Goal: Task Accomplishment & Management: Manage account settings

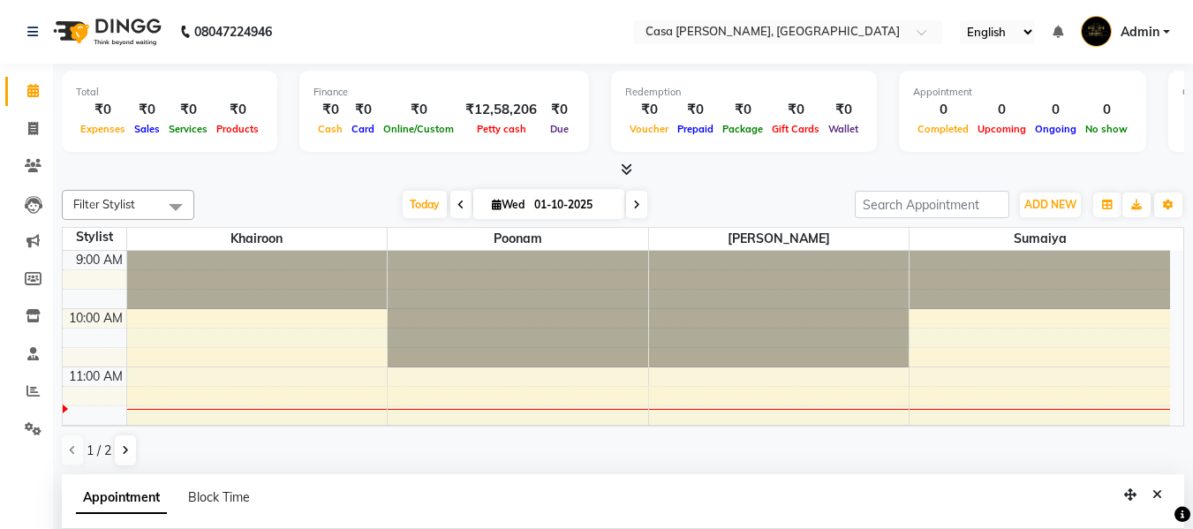
select select "10554"
select select "1140"
select select "tentative"
click at [29, 395] on icon at bounding box center [33, 390] width 13 height 13
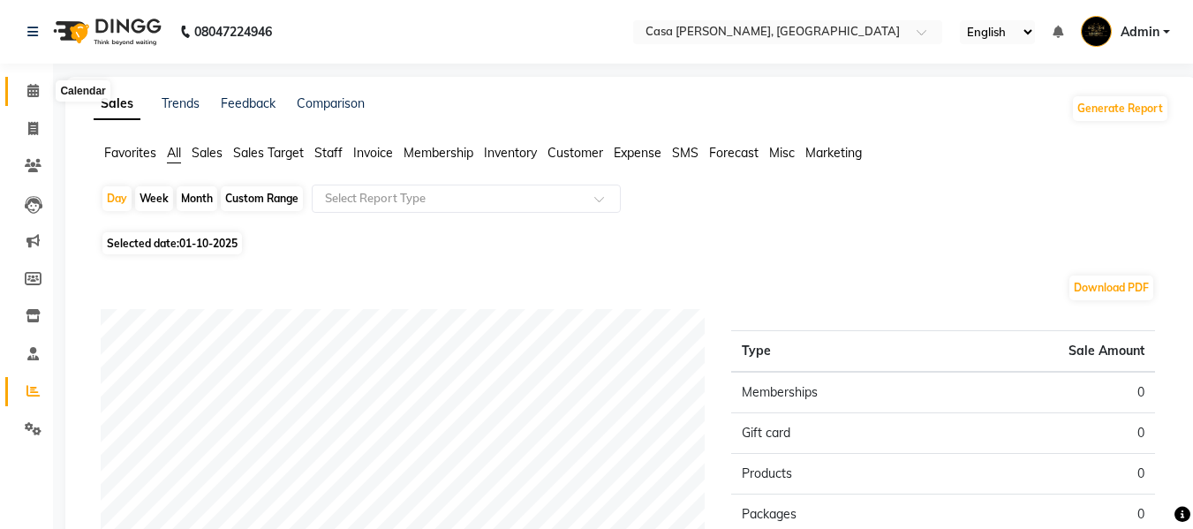
click at [33, 88] on icon at bounding box center [32, 90] width 11 height 13
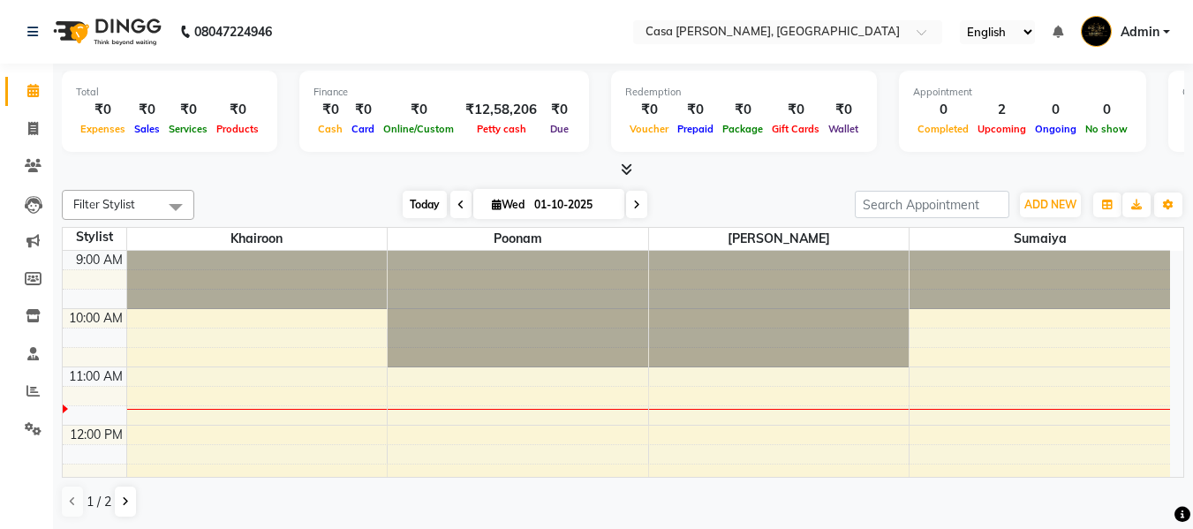
click at [418, 201] on span "Today" at bounding box center [425, 204] width 44 height 27
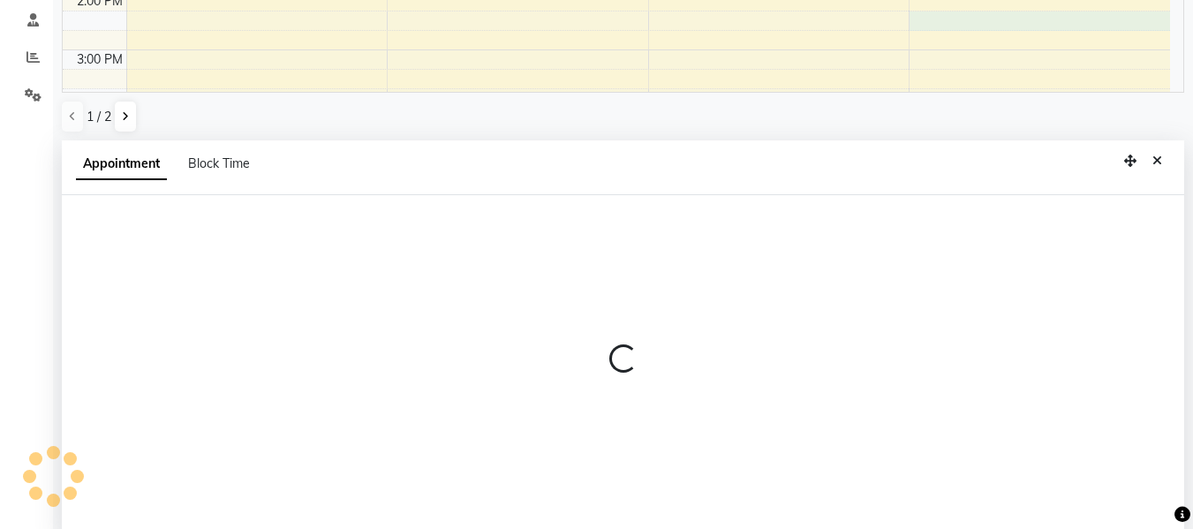
scroll to position [347, 0]
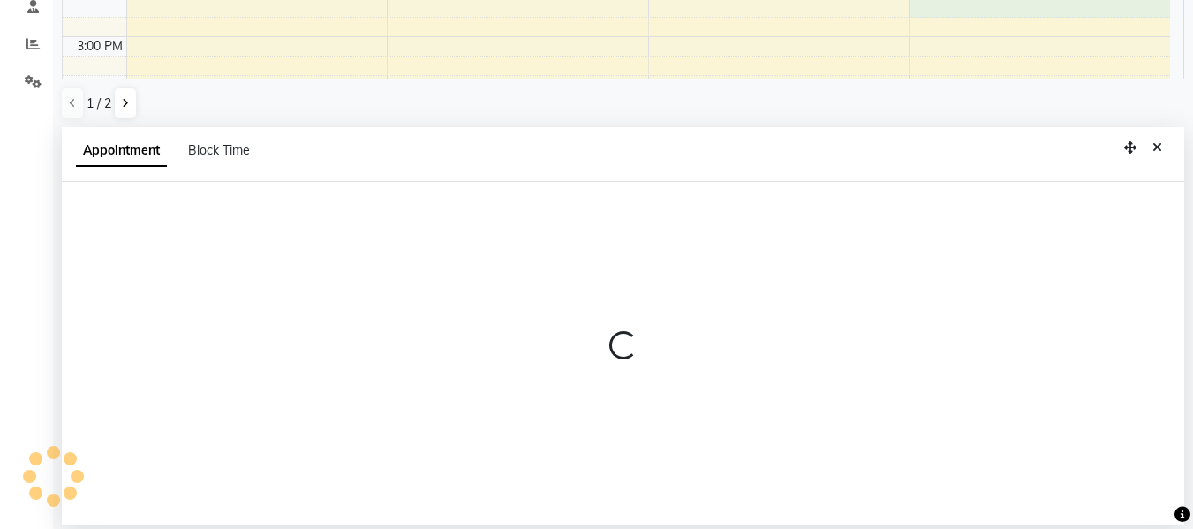
select select "10556"
select select "855"
select select "tentative"
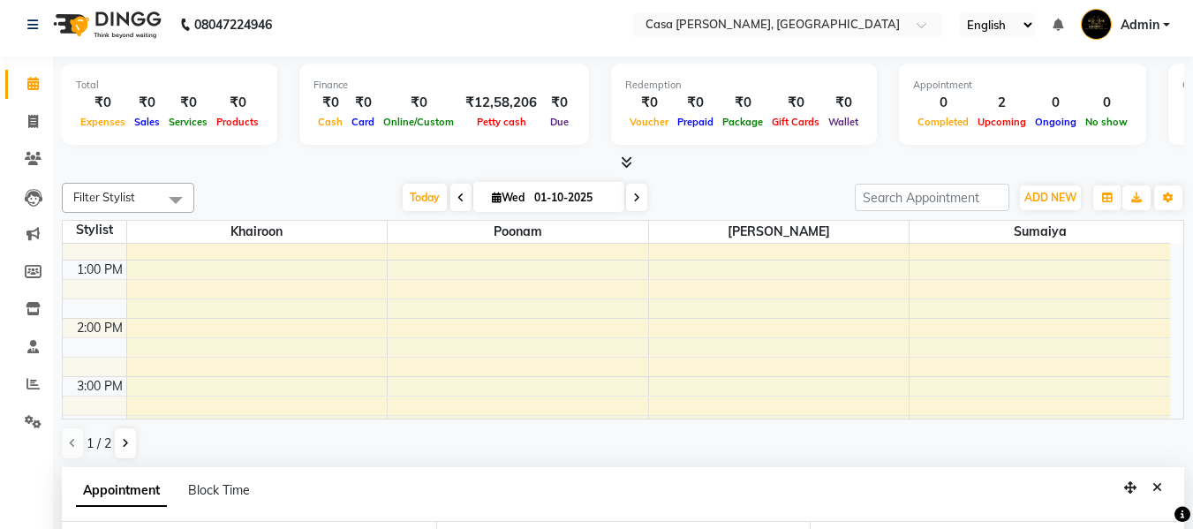
scroll to position [0, 0]
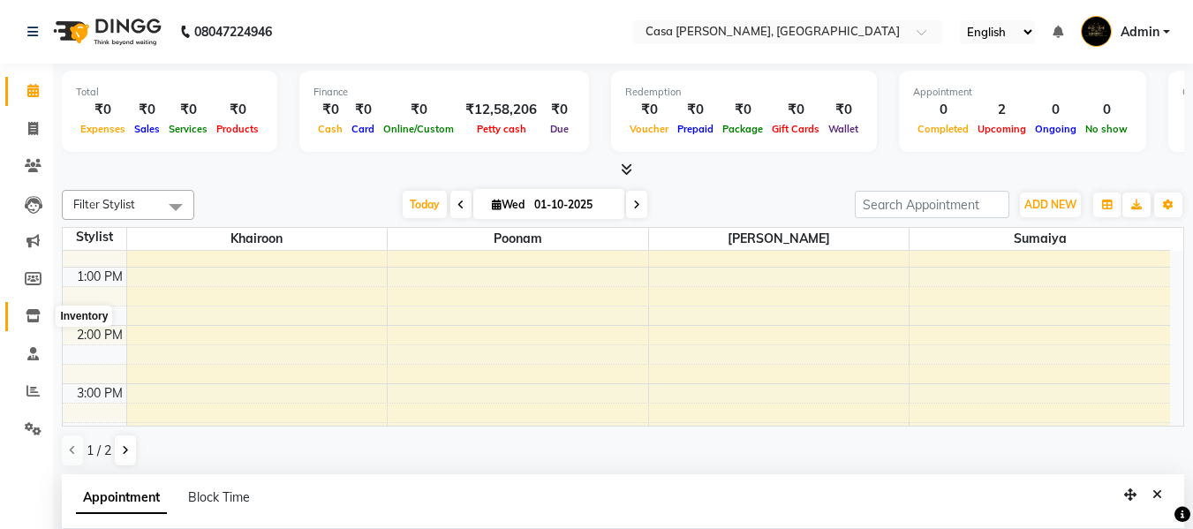
click at [36, 316] on icon at bounding box center [33, 315] width 15 height 13
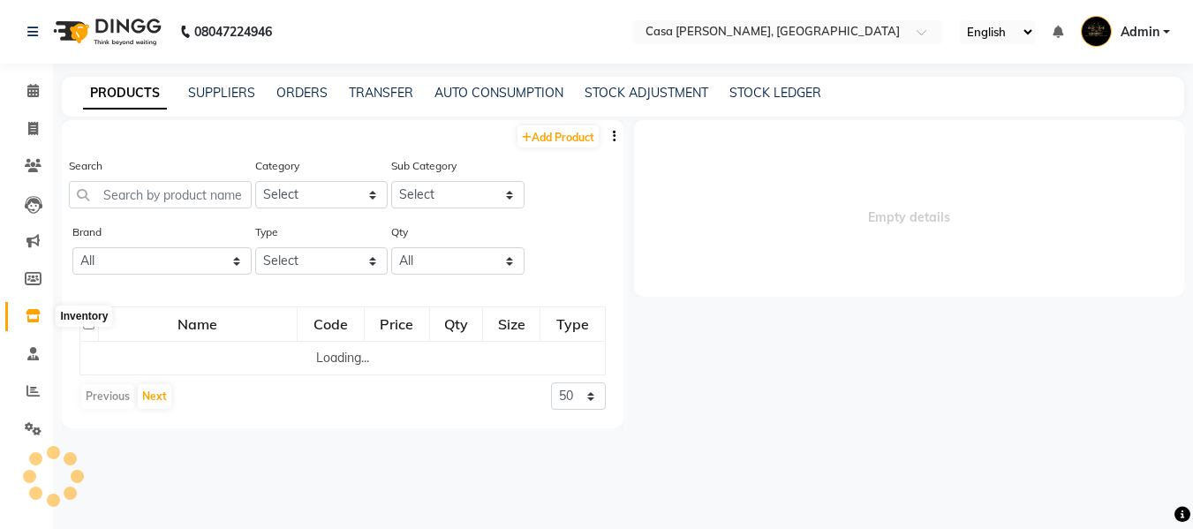
select select
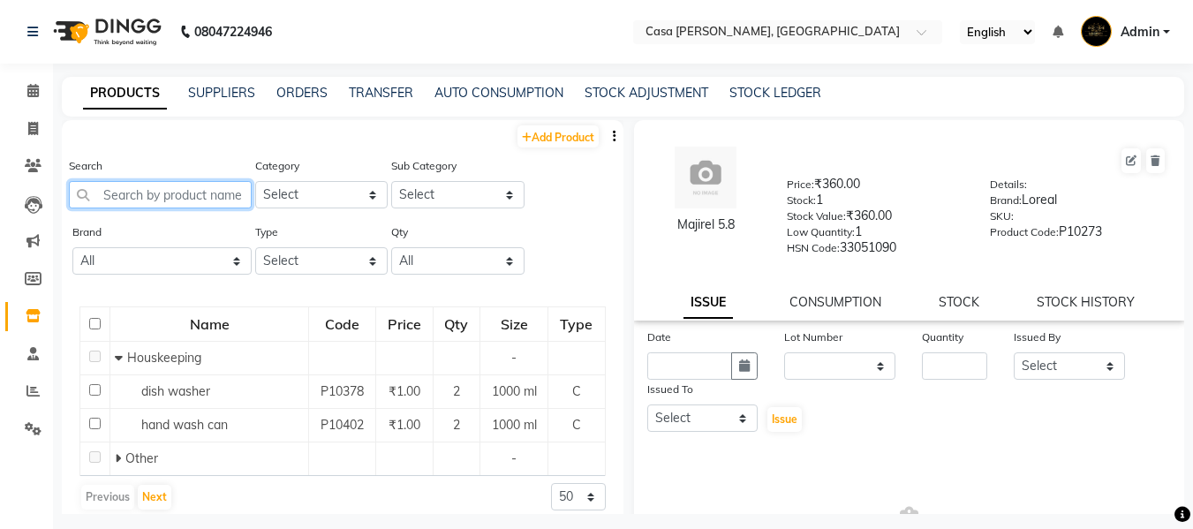
click at [197, 191] on input "text" at bounding box center [160, 194] width 183 height 27
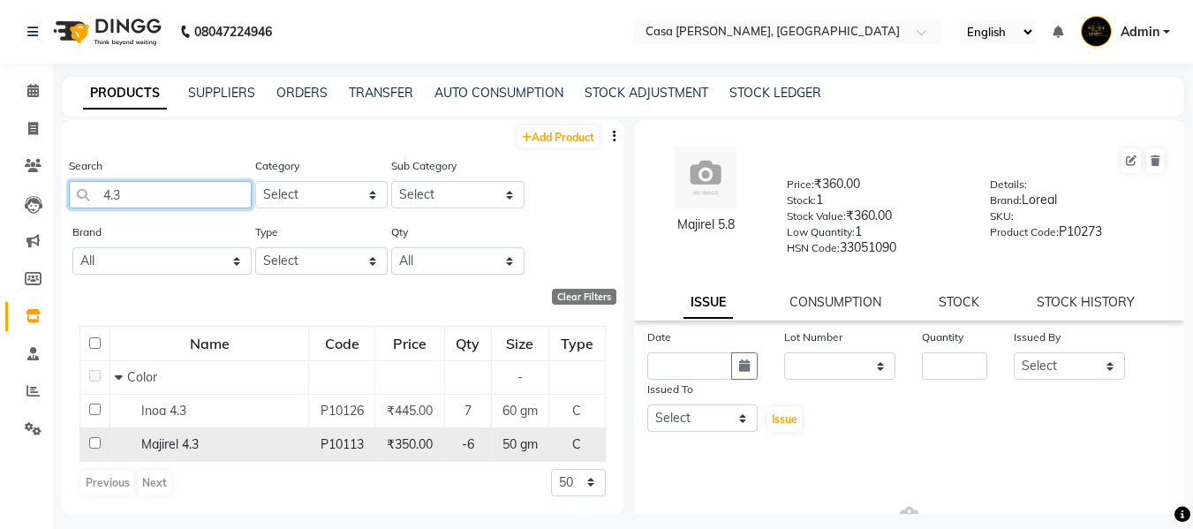
type input "4.3"
click at [93, 443] on input "checkbox" at bounding box center [94, 442] width 11 height 11
checkbox input "true"
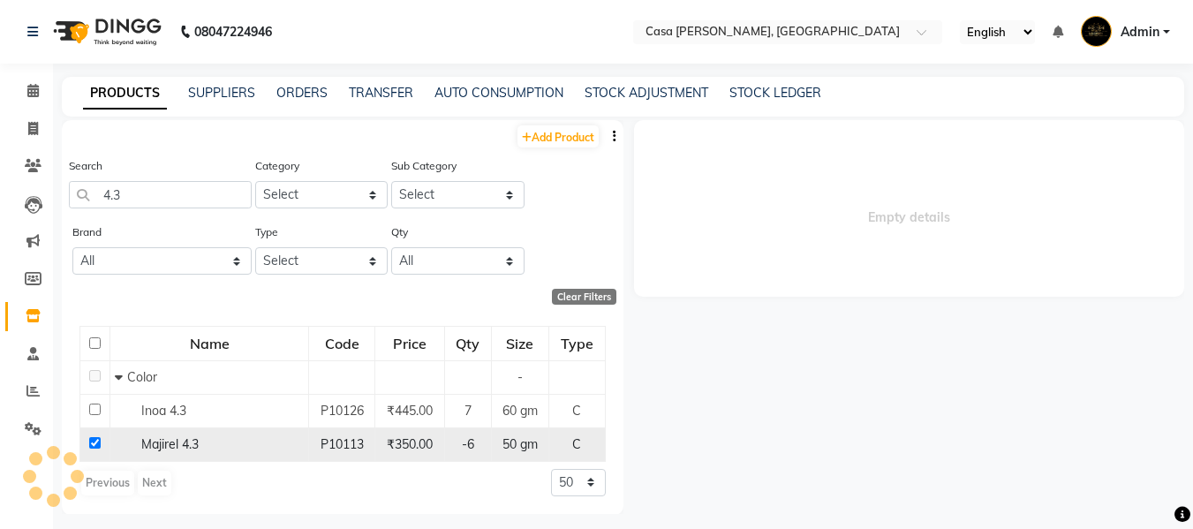
select select
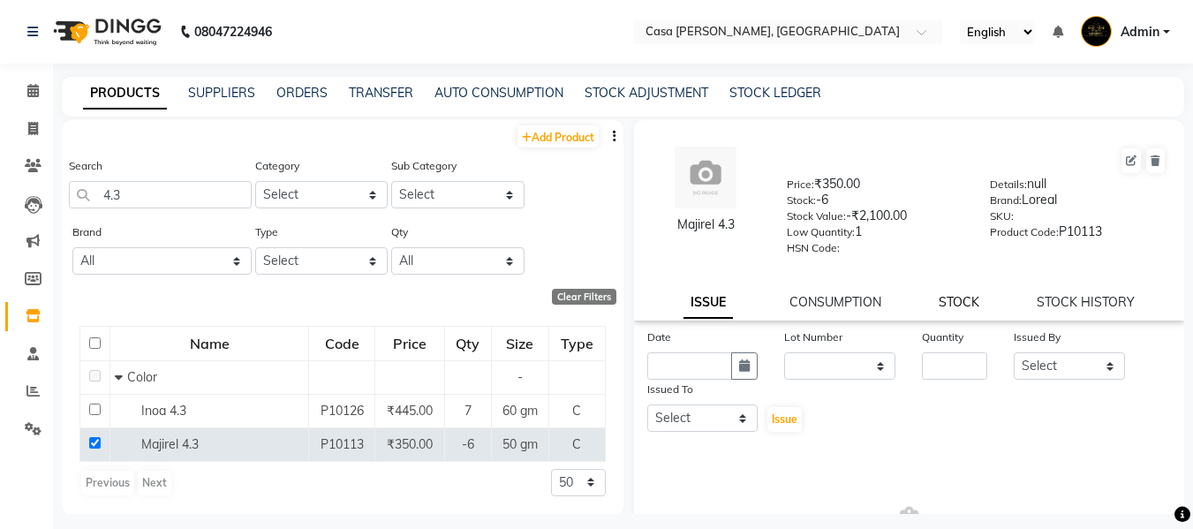
click at [948, 299] on link "STOCK" at bounding box center [959, 302] width 41 height 16
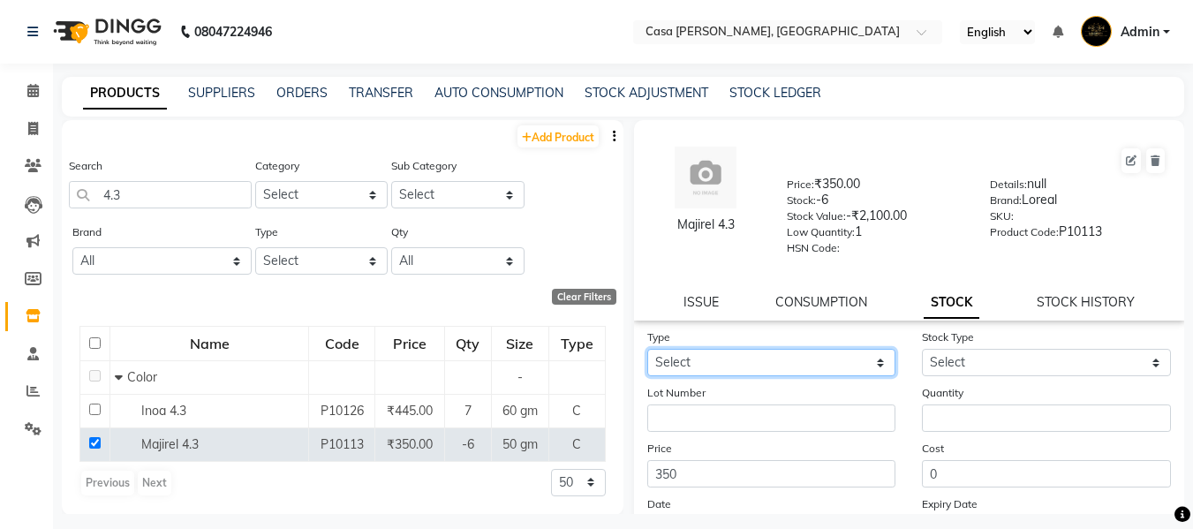
click at [782, 374] on select "Select In Out" at bounding box center [772, 362] width 249 height 27
select select "in"
click at [648, 349] on select "Select In Out" at bounding box center [772, 362] width 249 height 27
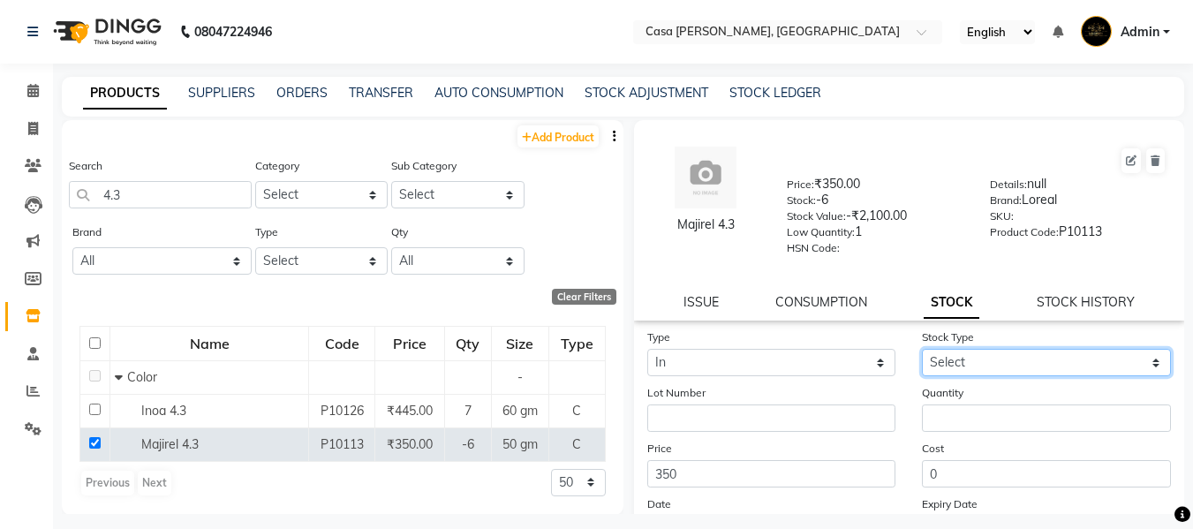
click at [996, 361] on select "Select New Stock Adjustment Return Other" at bounding box center [1046, 362] width 249 height 27
select select "new stock"
click at [922, 349] on select "Select New Stock Adjustment Return Other" at bounding box center [1046, 362] width 249 height 27
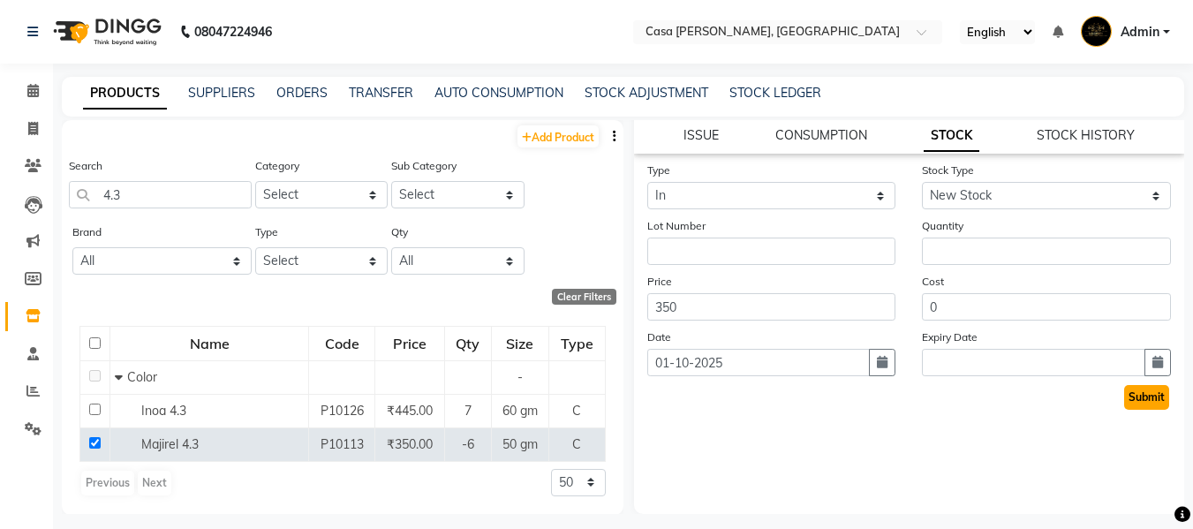
click at [1142, 396] on button "Submit" at bounding box center [1147, 397] width 45 height 25
click at [1032, 252] on input "number" at bounding box center [1046, 251] width 249 height 27
type input "-1"
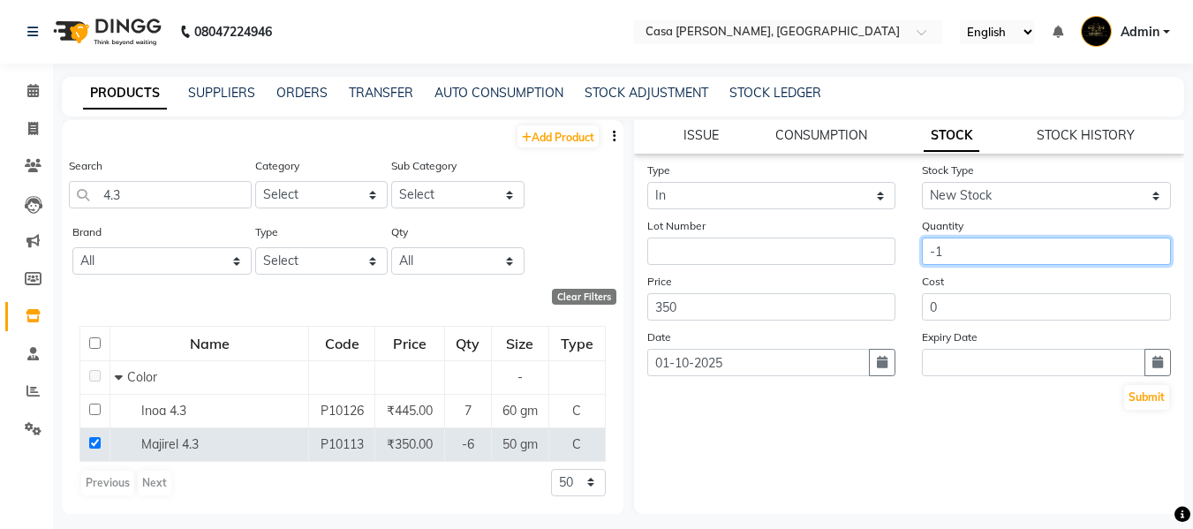
click at [967, 252] on input "-1" at bounding box center [1046, 251] width 249 height 27
type input "-1"
type input "0"
click at [1133, 398] on button "Submit" at bounding box center [1147, 397] width 45 height 25
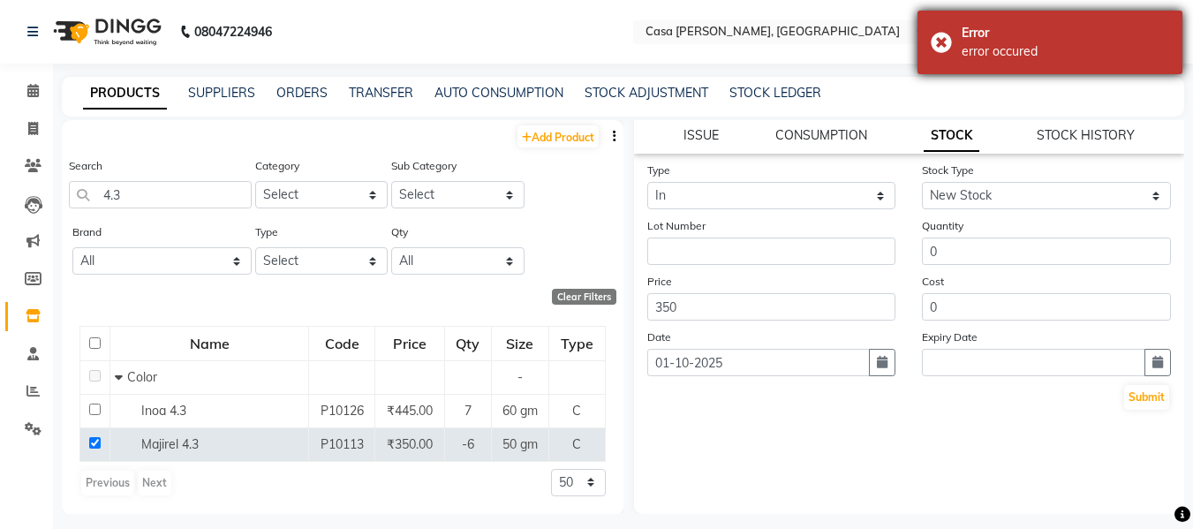
click at [939, 48] on div "Error error occured" at bounding box center [1050, 43] width 265 height 64
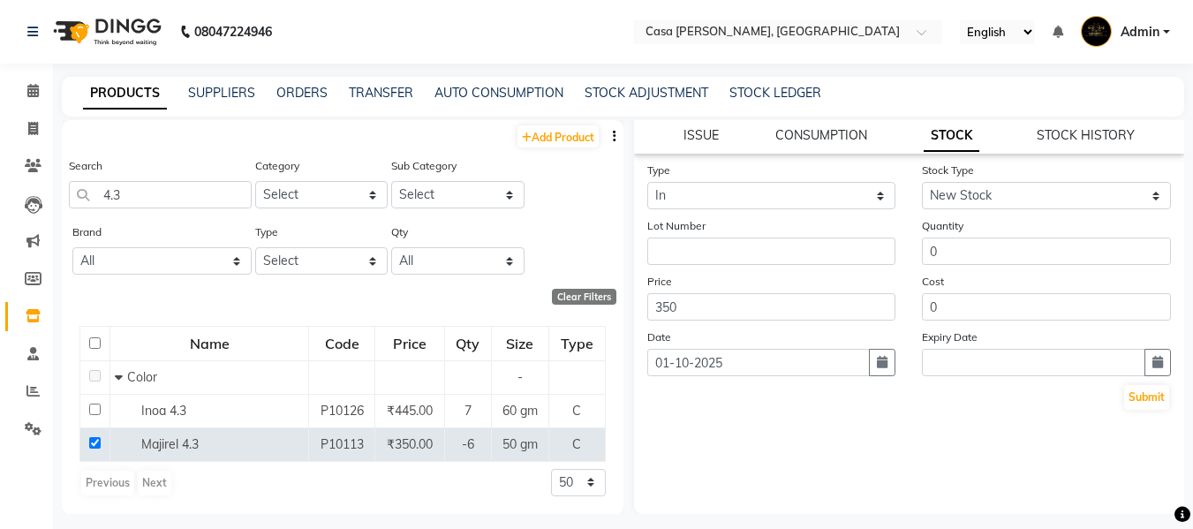
click at [939, 48] on nav "08047224946 Select Location × [GEOGRAPHIC_DATA][PERSON_NAME], Ghansoli English …" at bounding box center [596, 32] width 1193 height 64
click at [157, 193] on input "4.3" at bounding box center [160, 194] width 183 height 27
type input "4"
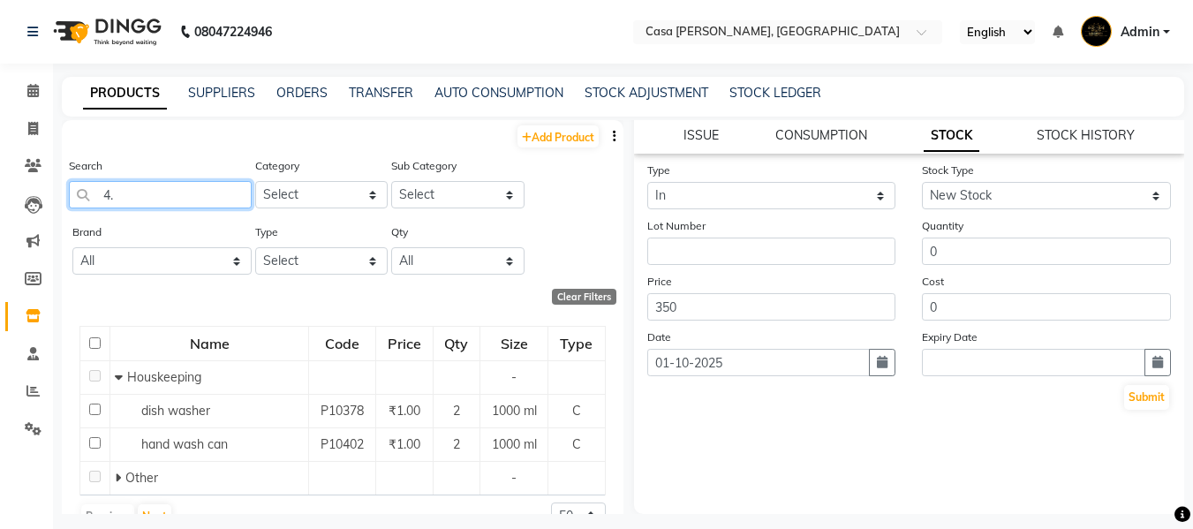
type input "4.3"
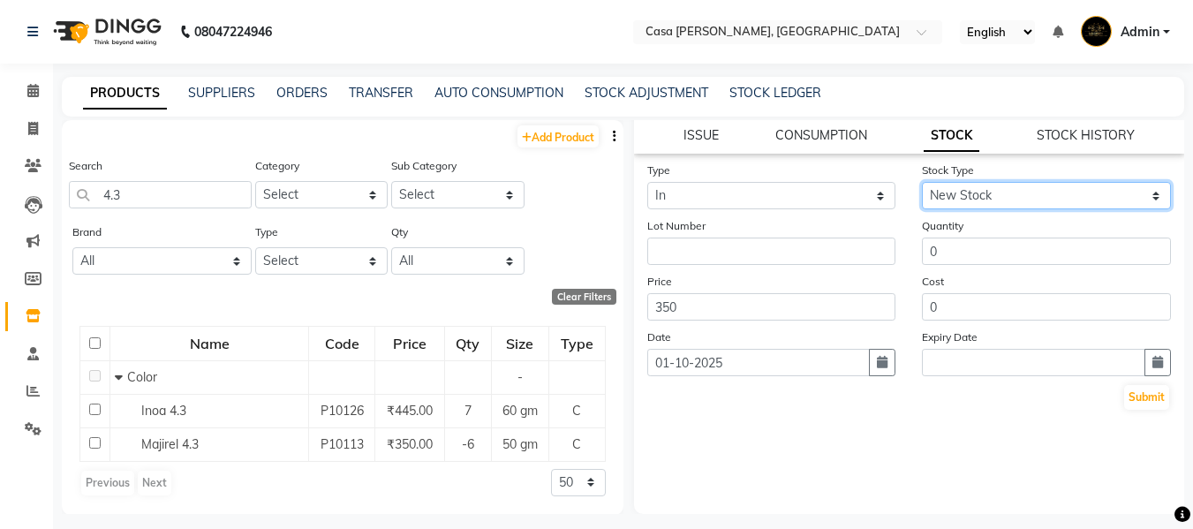
click at [985, 194] on select "Select New Stock Adjustment Return Other" at bounding box center [1046, 195] width 249 height 27
click at [922, 182] on select "Select New Stock Adjustment Return Other" at bounding box center [1046, 195] width 249 height 27
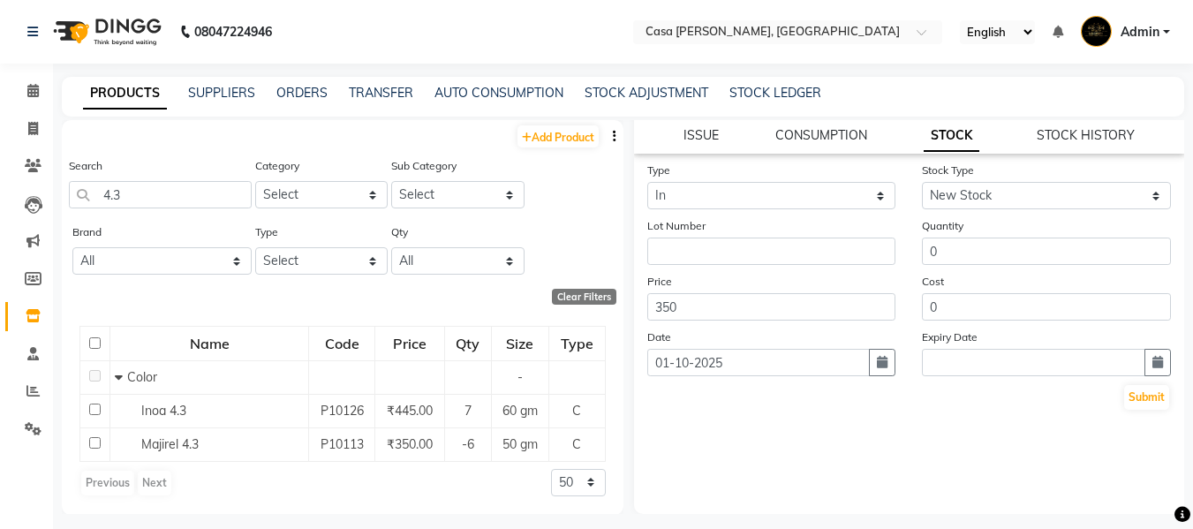
click at [977, 265] on form "Type Select In Out Stock Type Select New Stock Adjustment Return Other Lot Numb…" at bounding box center [910, 286] width 525 height 251
click at [971, 250] on input "0" at bounding box center [1046, 251] width 249 height 27
type input "1"
click at [1132, 389] on button "Submit" at bounding box center [1147, 397] width 45 height 25
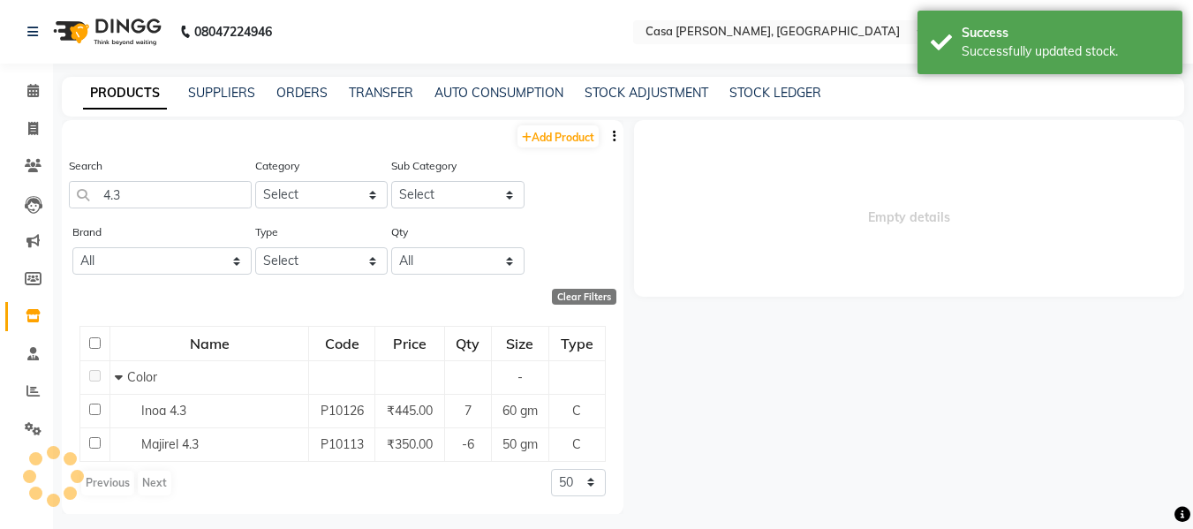
scroll to position [0, 0]
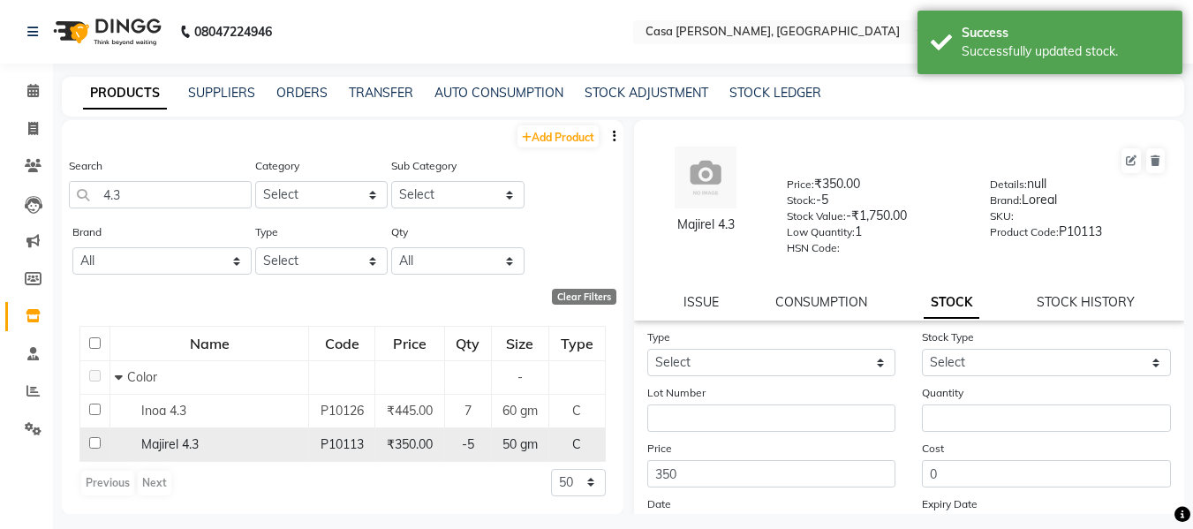
click at [91, 443] on input "checkbox" at bounding box center [94, 442] width 11 height 11
checkbox input "true"
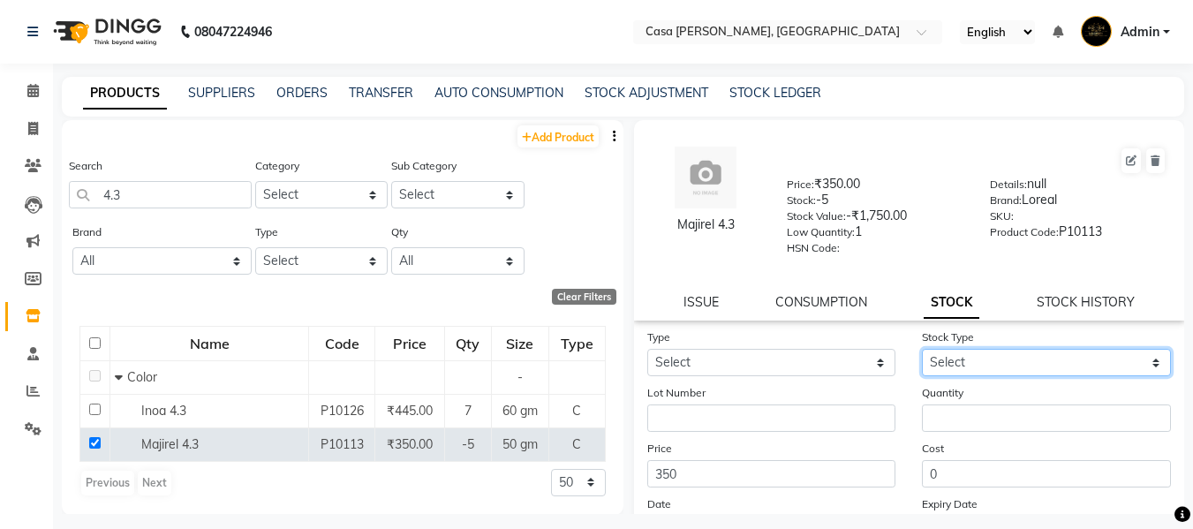
click at [973, 363] on select "Select New Stock Adjustment Return Other" at bounding box center [1046, 362] width 249 height 27
select select "new stock"
click at [922, 349] on select "Select New Stock Adjustment Return Other" at bounding box center [1046, 362] width 249 height 27
click at [993, 359] on select "Select New Stock Adjustment Return Other" at bounding box center [1046, 362] width 249 height 27
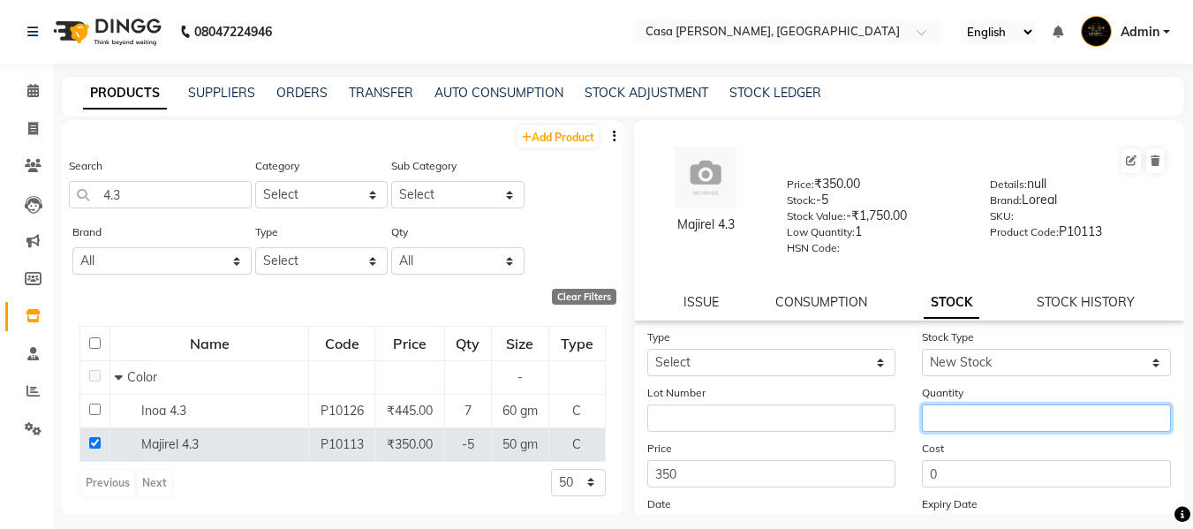
click at [989, 422] on input "number" at bounding box center [1046, 418] width 249 height 27
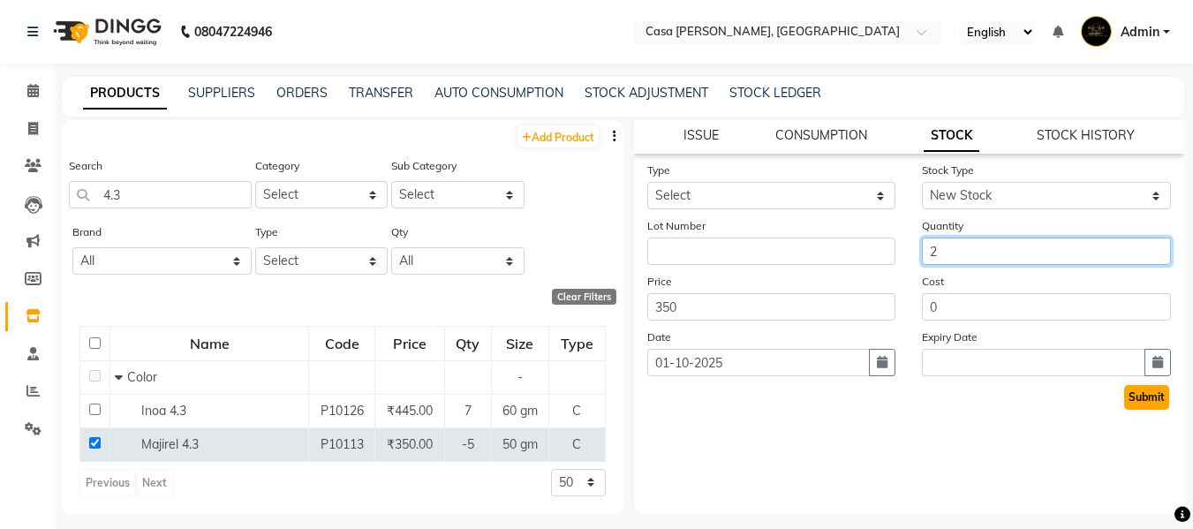
type input "2"
click at [1132, 399] on button "Submit" at bounding box center [1147, 397] width 45 height 25
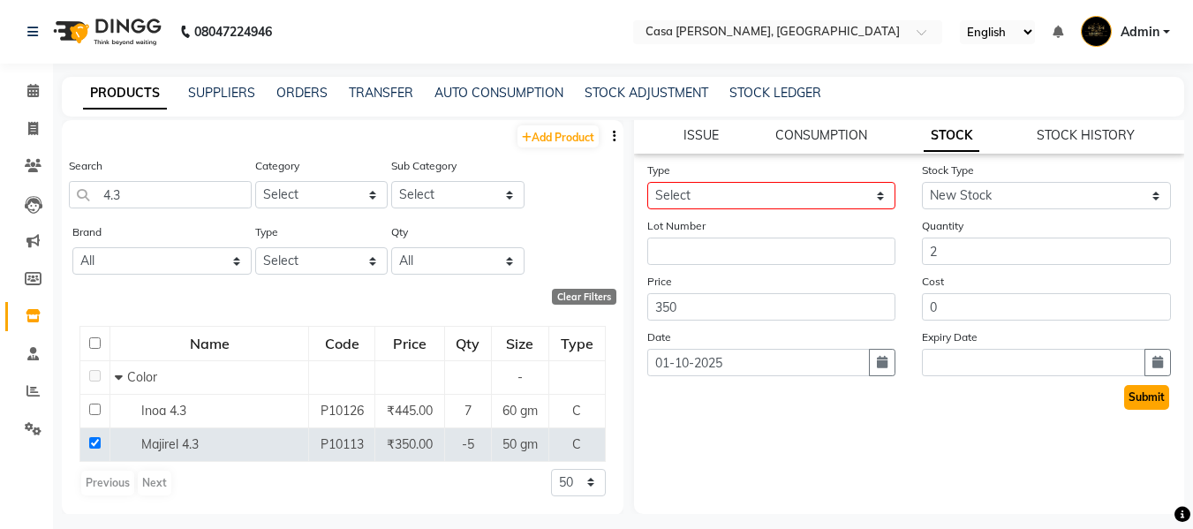
click at [1132, 399] on button "Submit" at bounding box center [1147, 397] width 45 height 25
click at [793, 197] on select "Select In Out" at bounding box center [772, 195] width 249 height 27
select select "in"
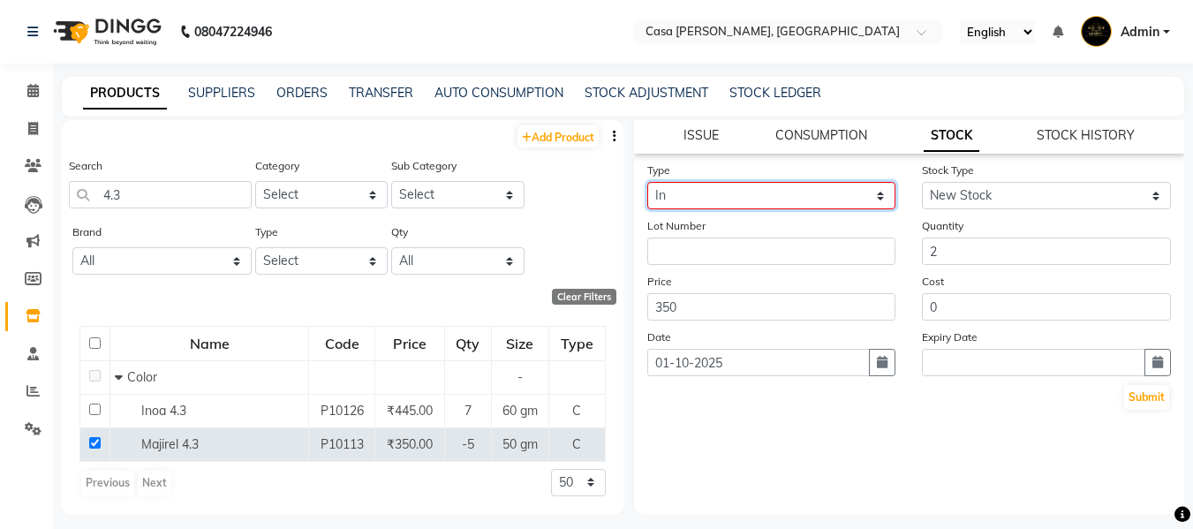
click at [648, 182] on select "Select In Out" at bounding box center [772, 195] width 249 height 27
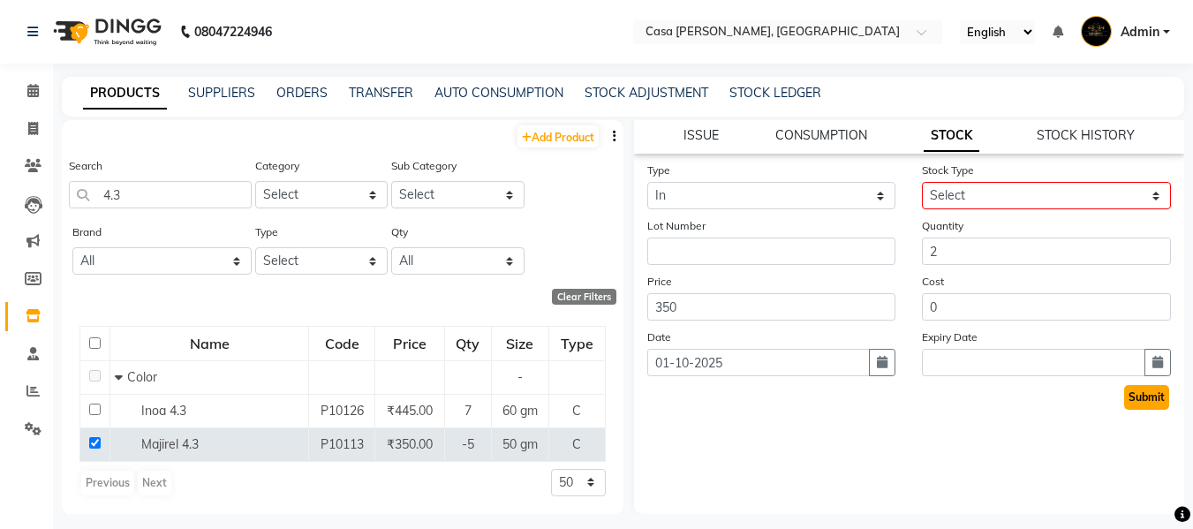
click at [1132, 385] on button "Submit" at bounding box center [1147, 397] width 45 height 25
click at [1132, 395] on button "Submit" at bounding box center [1147, 397] width 45 height 25
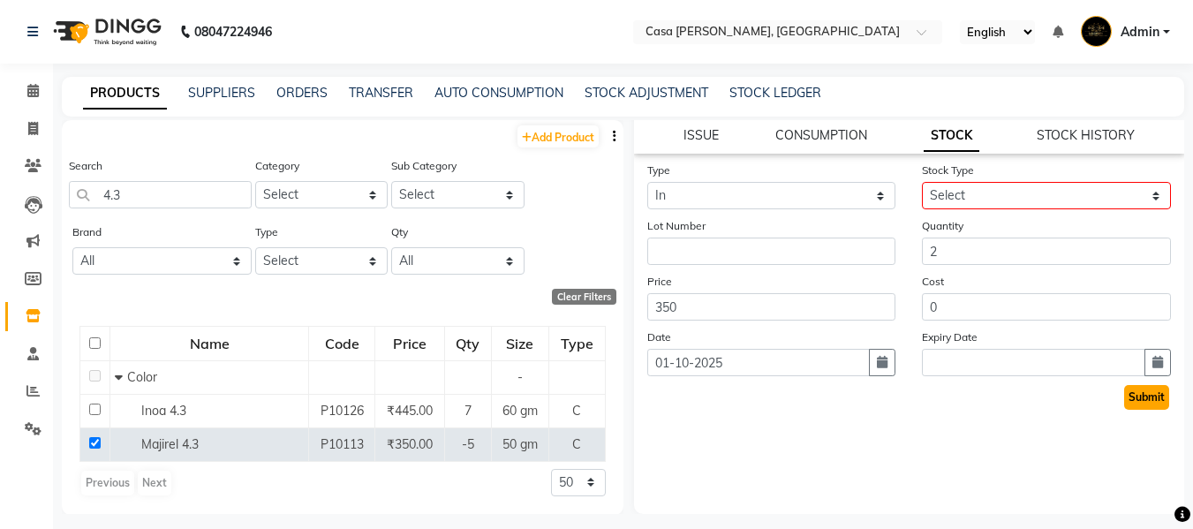
click at [1132, 395] on button "Submit" at bounding box center [1147, 397] width 45 height 25
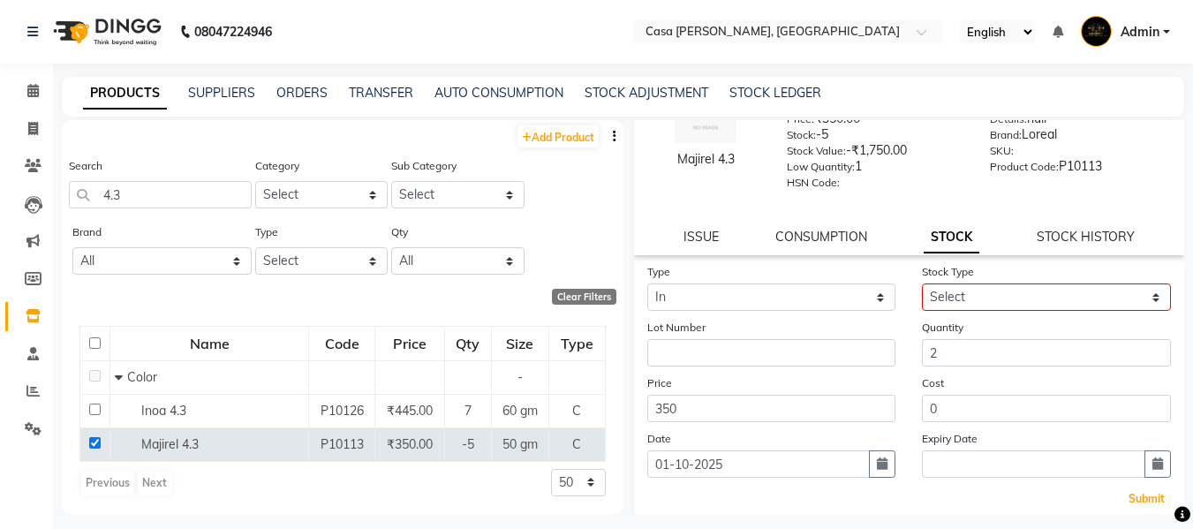
scroll to position [0, 0]
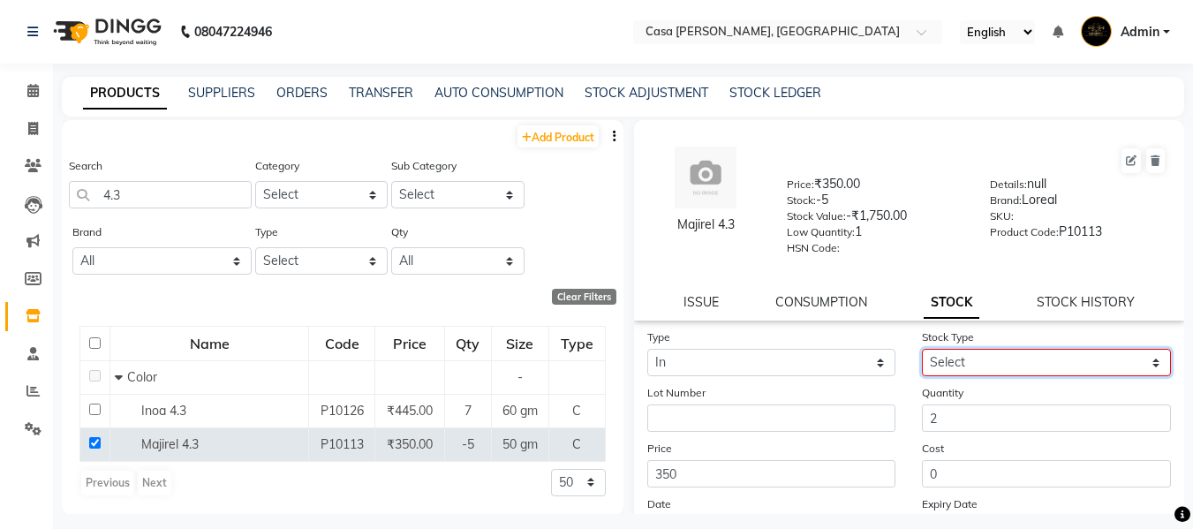
click at [997, 364] on select "Select New Stock Adjustment Return Other" at bounding box center [1046, 362] width 249 height 27
select select "new stock"
click at [922, 349] on select "Select New Stock Adjustment Return Other" at bounding box center [1046, 362] width 249 height 27
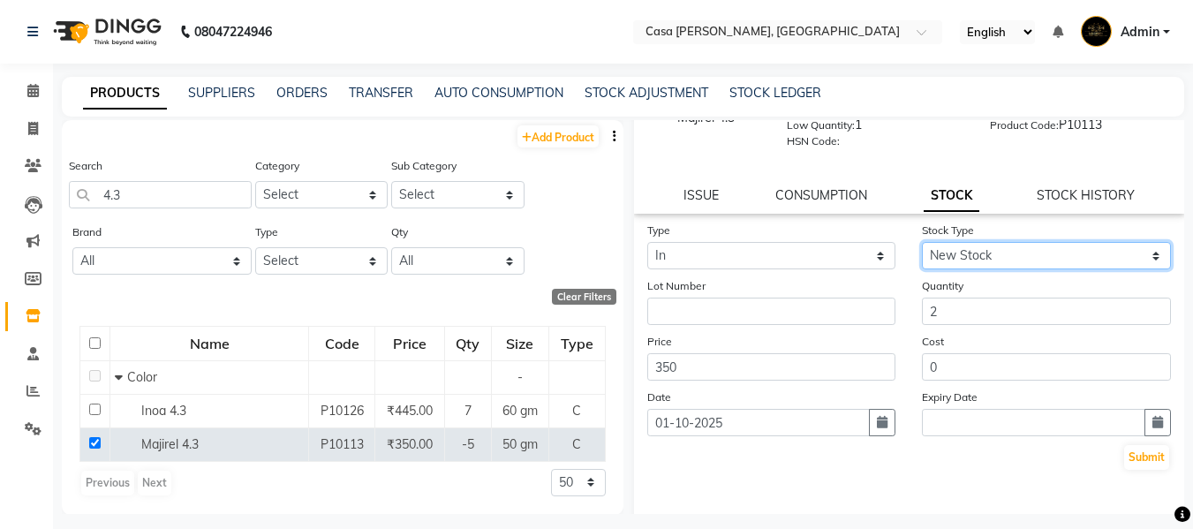
scroll to position [167, 0]
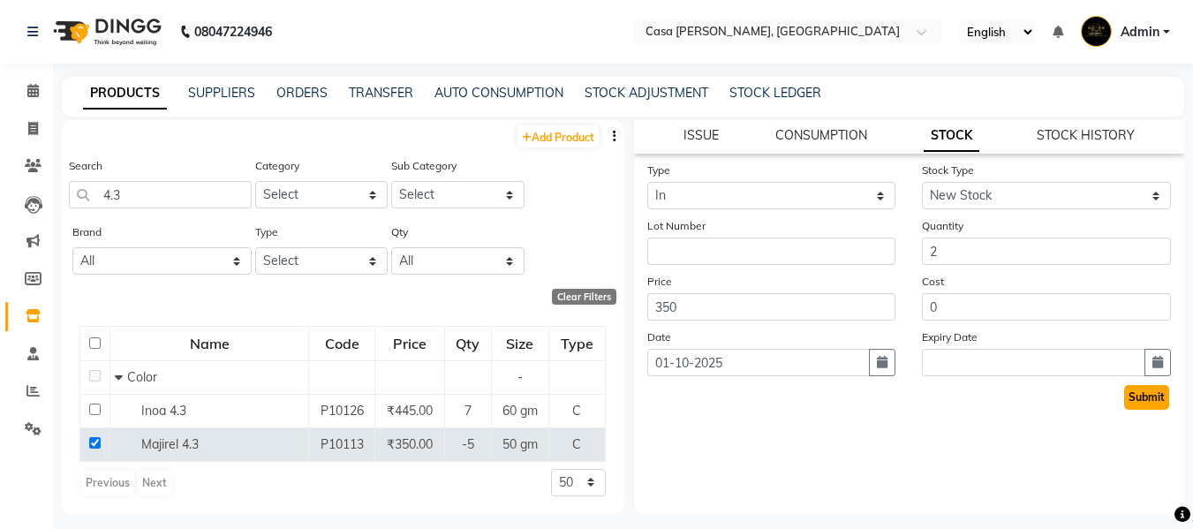
click at [1128, 395] on button "Submit" at bounding box center [1147, 397] width 45 height 25
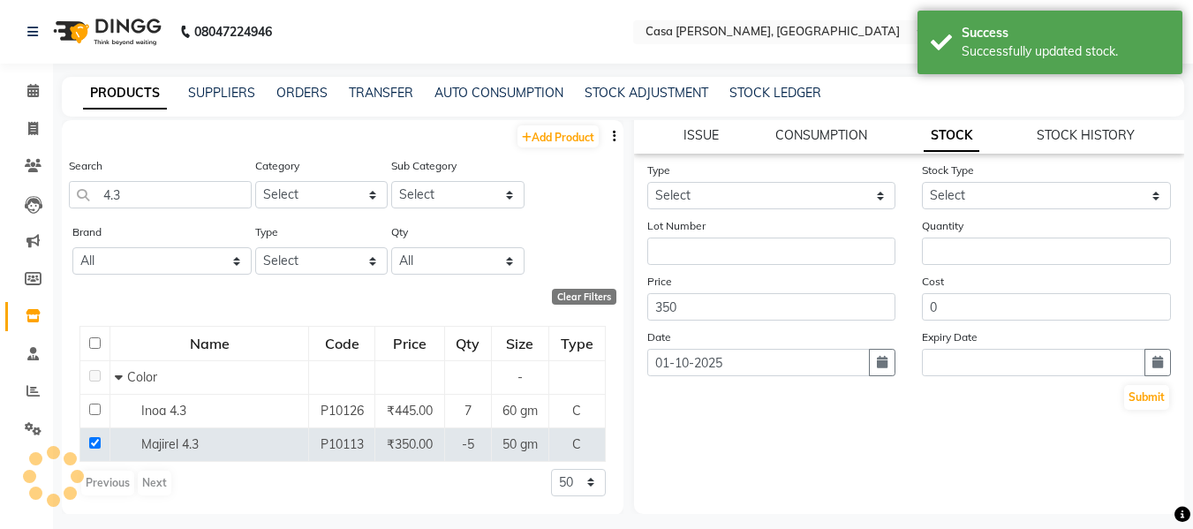
scroll to position [0, 0]
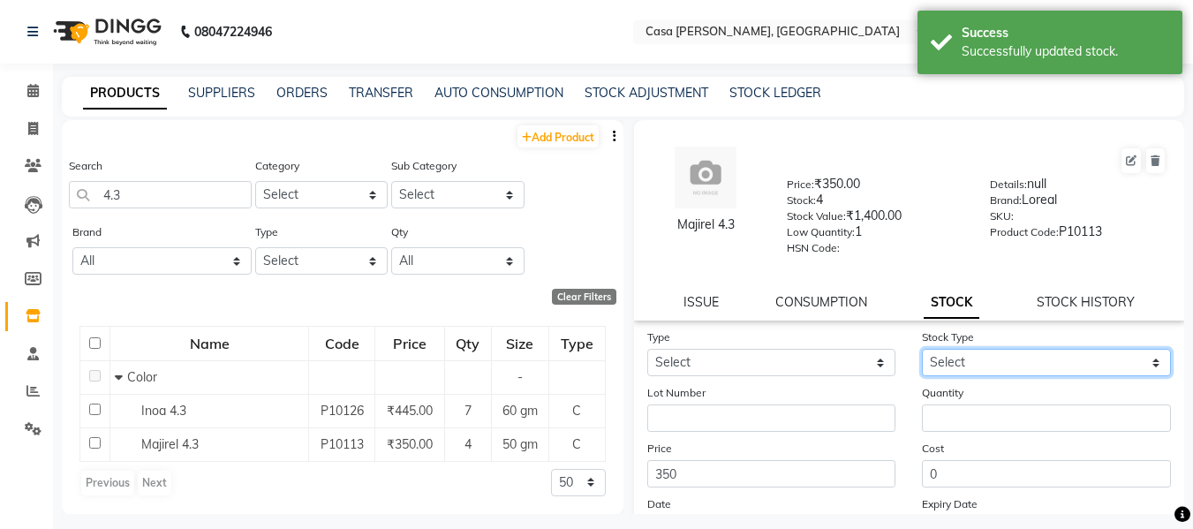
click at [1047, 362] on select "Select New Stock Adjustment Return Other" at bounding box center [1046, 362] width 249 height 27
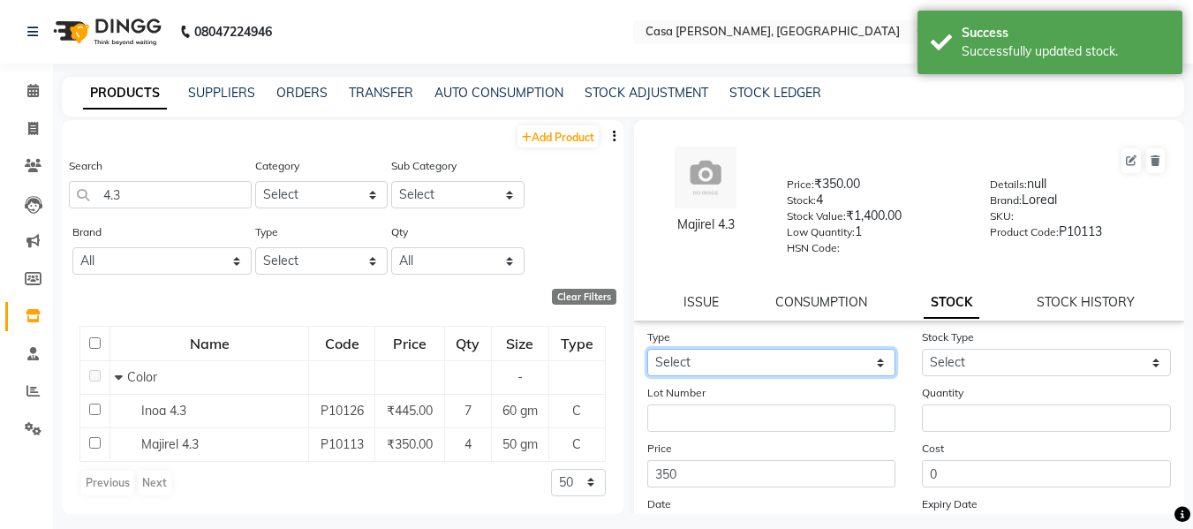
click at [746, 356] on select "Select In Out" at bounding box center [772, 362] width 249 height 27
select select "in"
click at [648, 349] on select "Select In Out" at bounding box center [772, 362] width 249 height 27
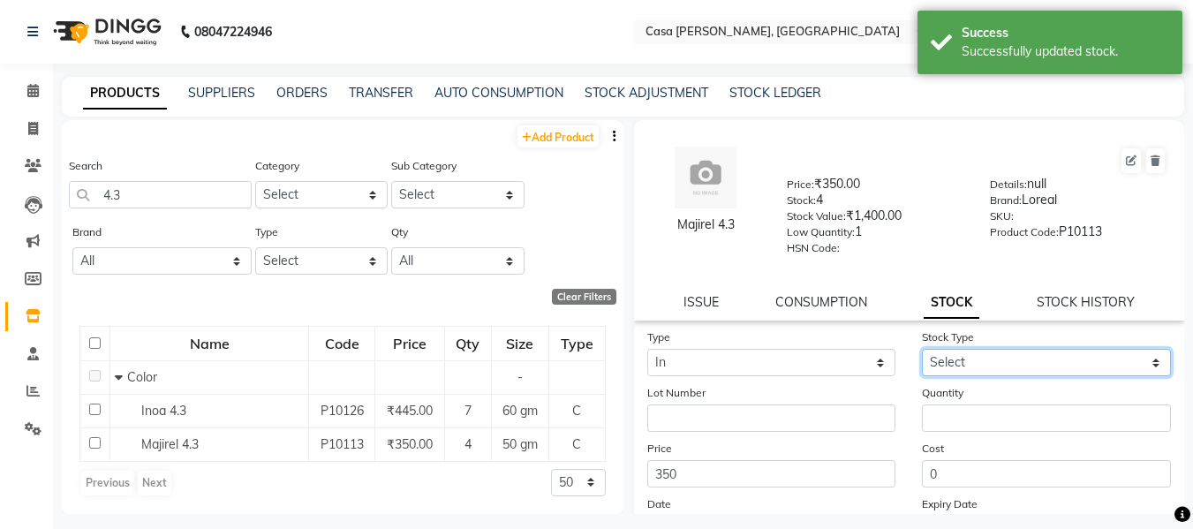
click at [1023, 354] on select "Select New Stock Adjustment Return Other" at bounding box center [1046, 362] width 249 height 27
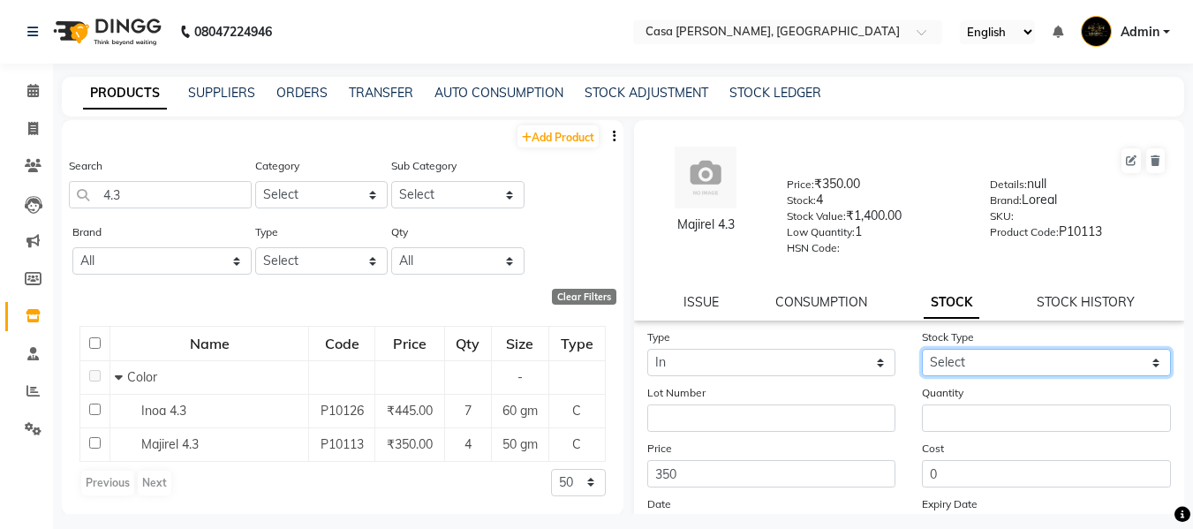
select select "new stock"
click at [922, 349] on select "Select New Stock Adjustment Return Other" at bounding box center [1046, 362] width 249 height 27
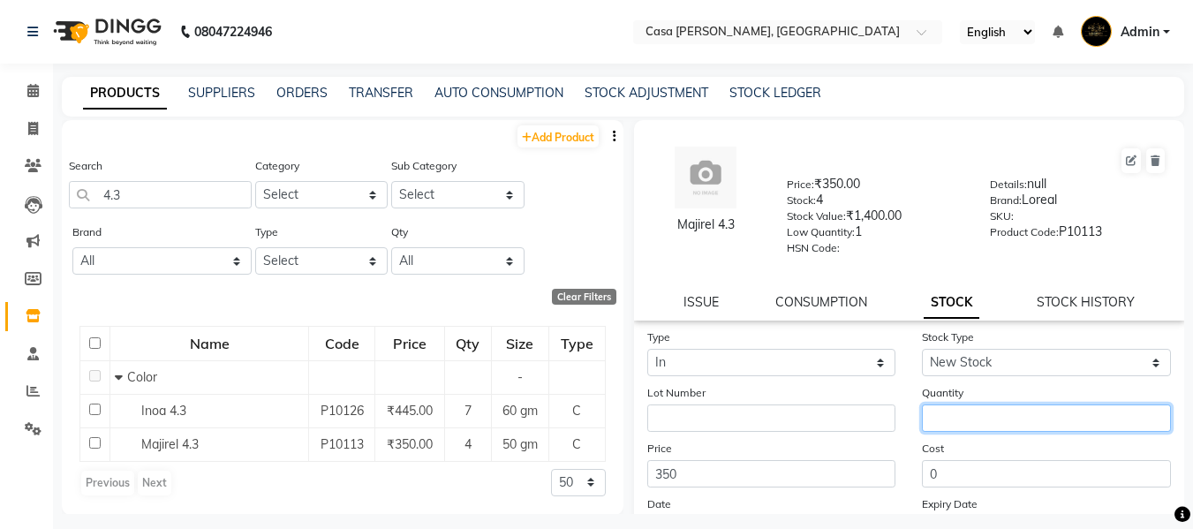
click at [1004, 417] on input "number" at bounding box center [1046, 418] width 249 height 27
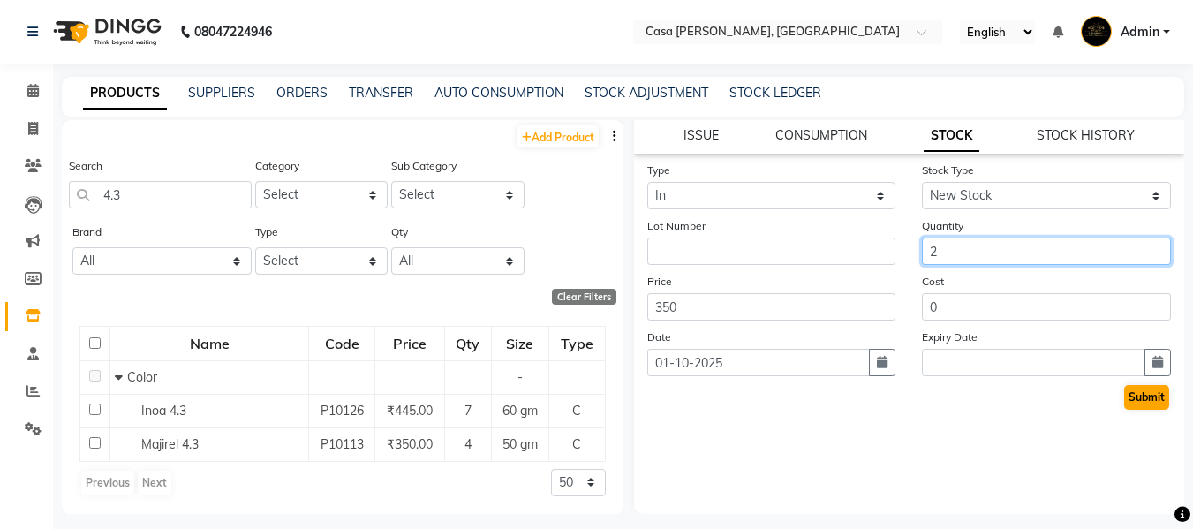
type input "2"
click at [1135, 391] on button "Submit" at bounding box center [1147, 397] width 45 height 25
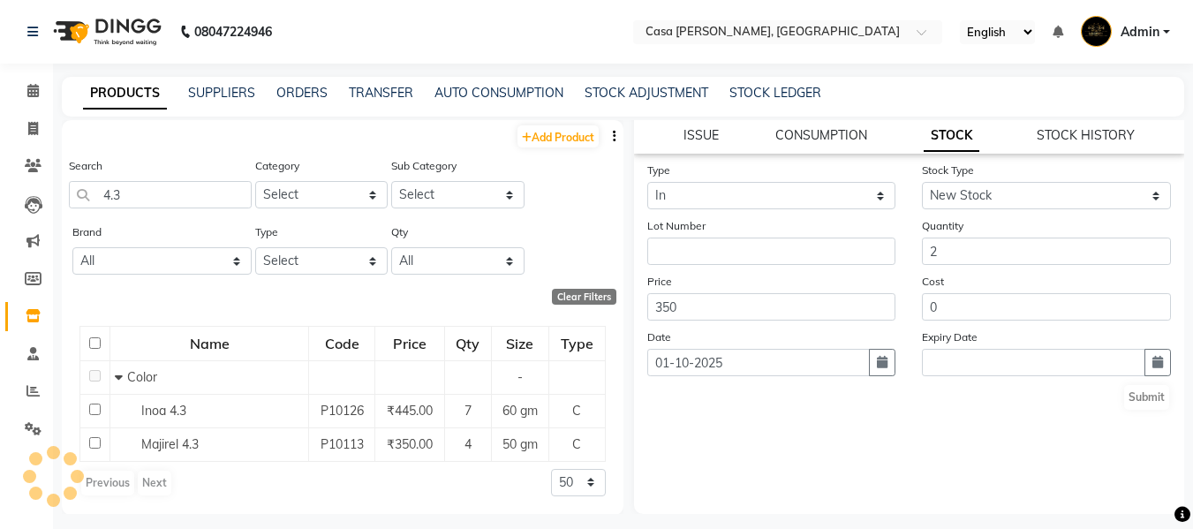
scroll to position [0, 0]
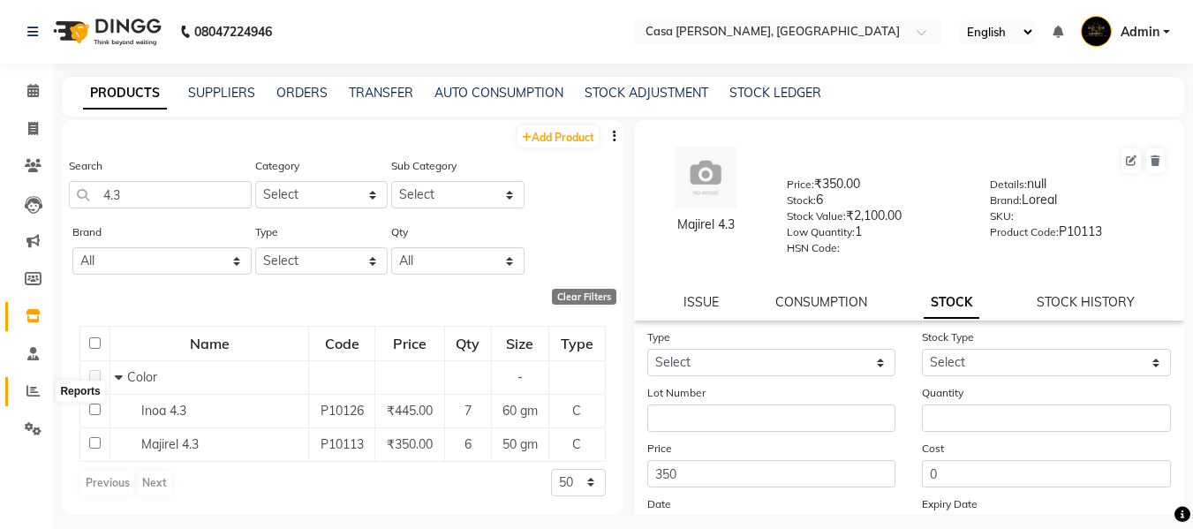
click at [30, 389] on icon at bounding box center [33, 390] width 13 height 13
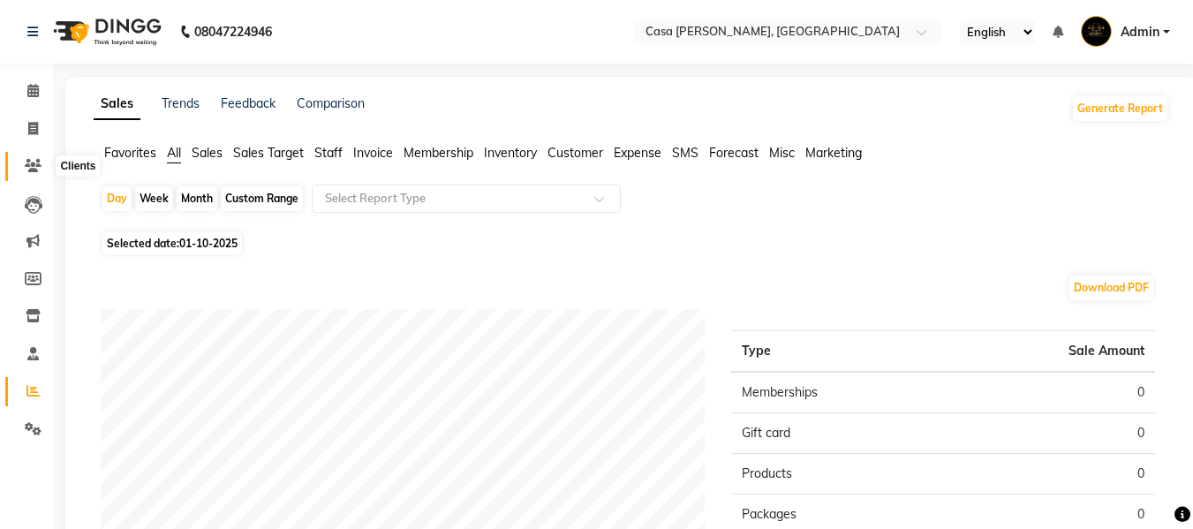
click at [38, 166] on icon at bounding box center [33, 165] width 17 height 13
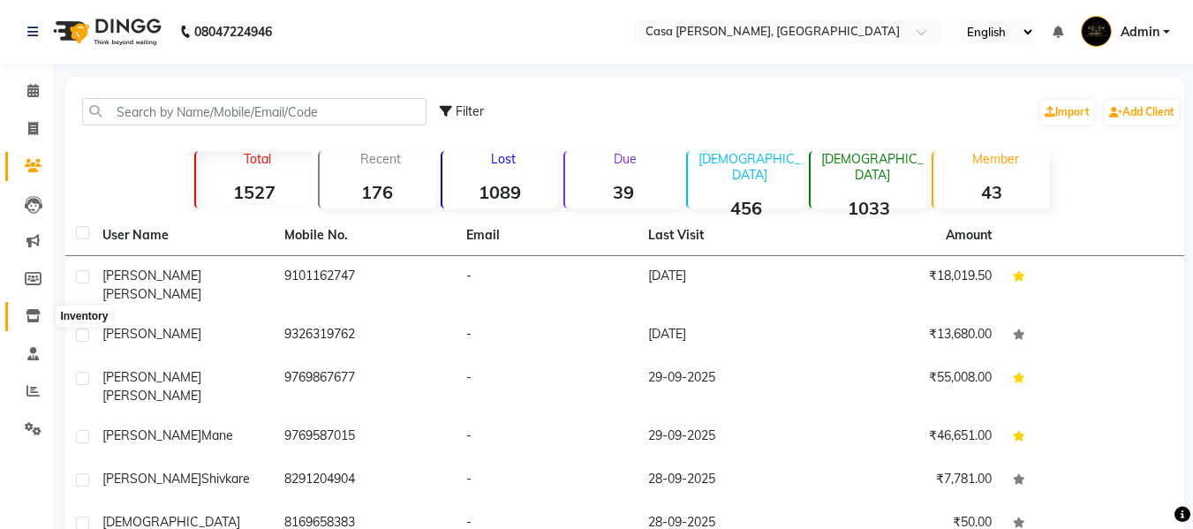
click at [28, 313] on icon at bounding box center [33, 315] width 15 height 13
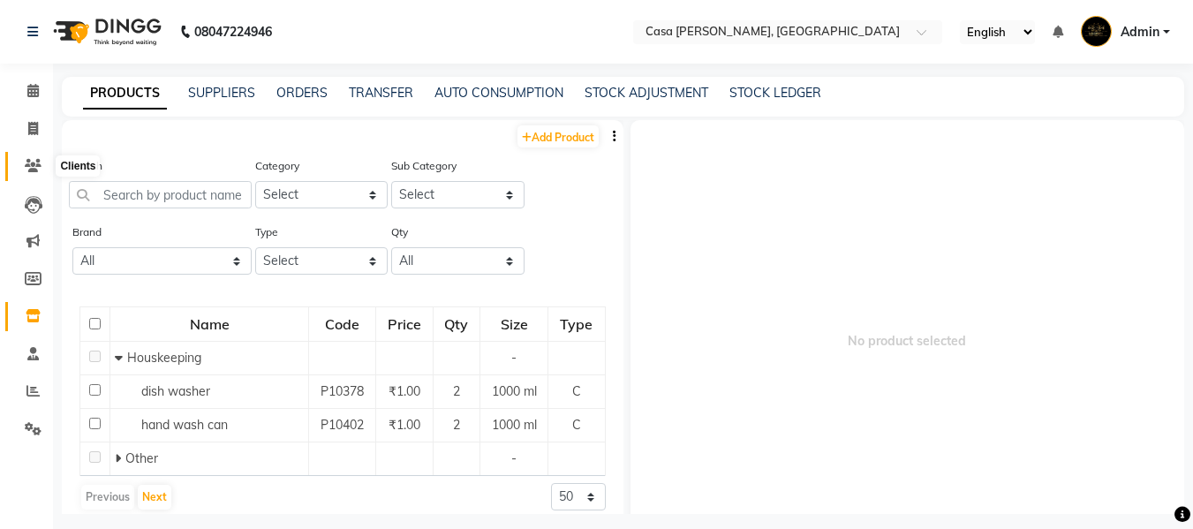
click at [33, 168] on icon at bounding box center [33, 165] width 17 height 13
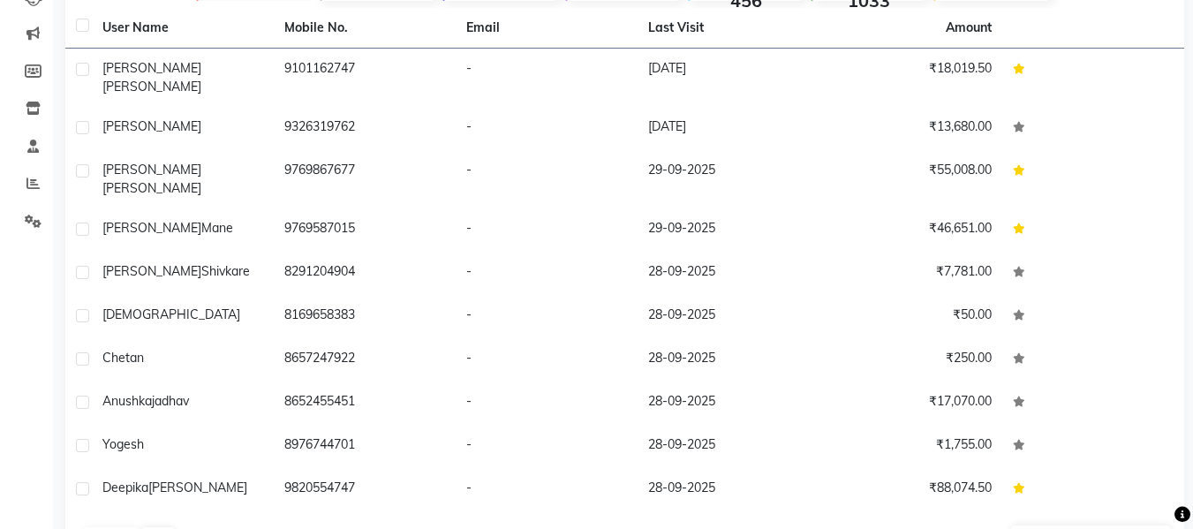
scroll to position [236, 0]
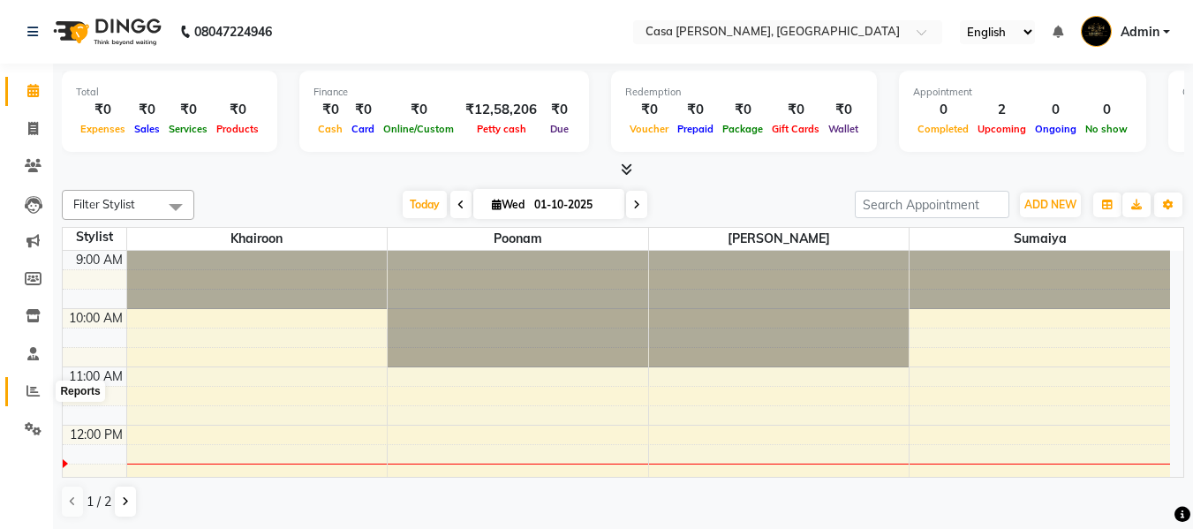
click at [32, 389] on icon at bounding box center [33, 390] width 13 height 13
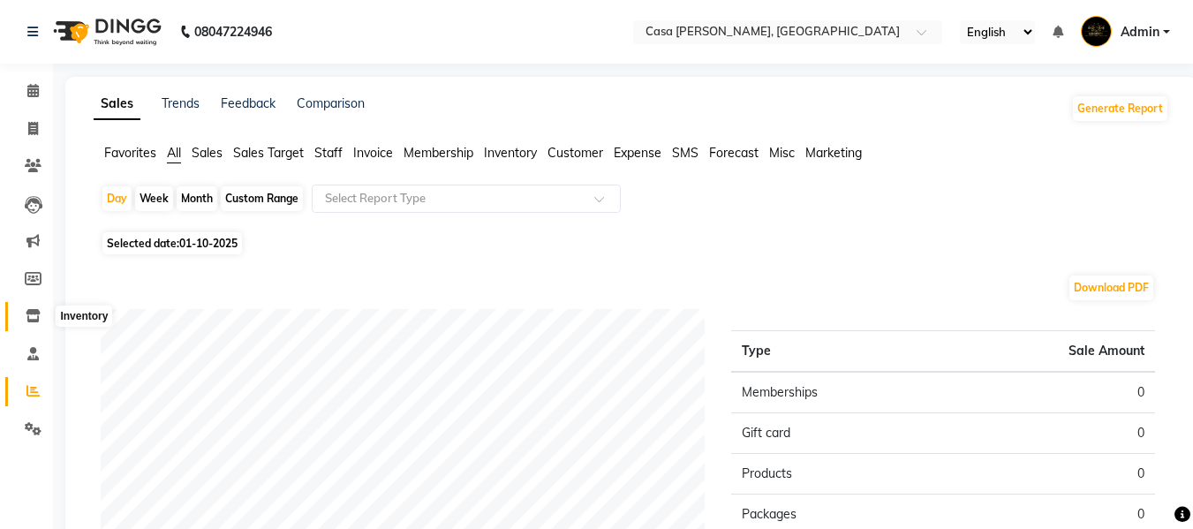
click at [37, 315] on icon at bounding box center [33, 315] width 15 height 13
select select
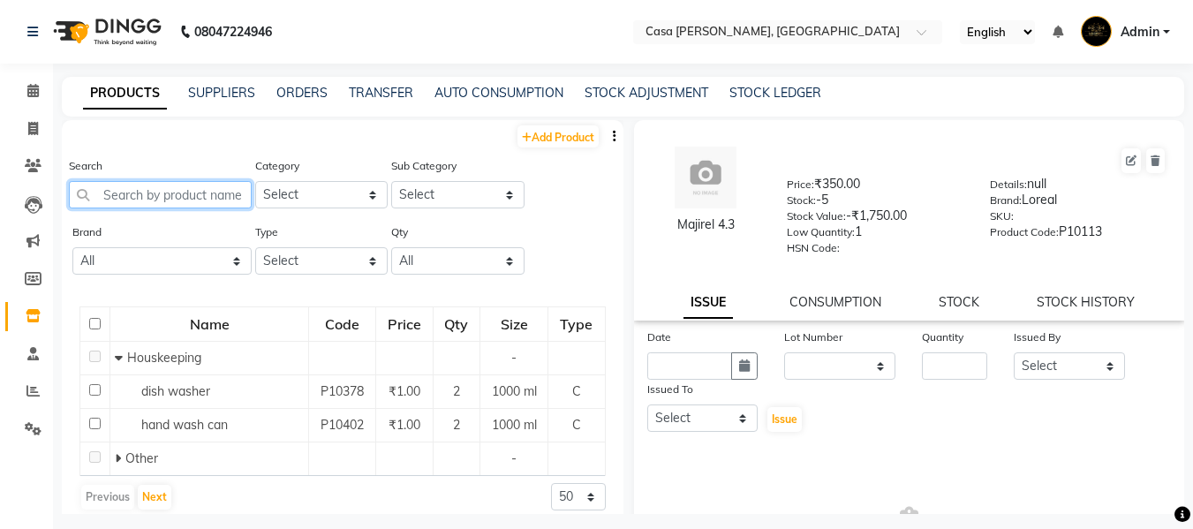
click at [170, 200] on input "text" at bounding box center [160, 194] width 183 height 27
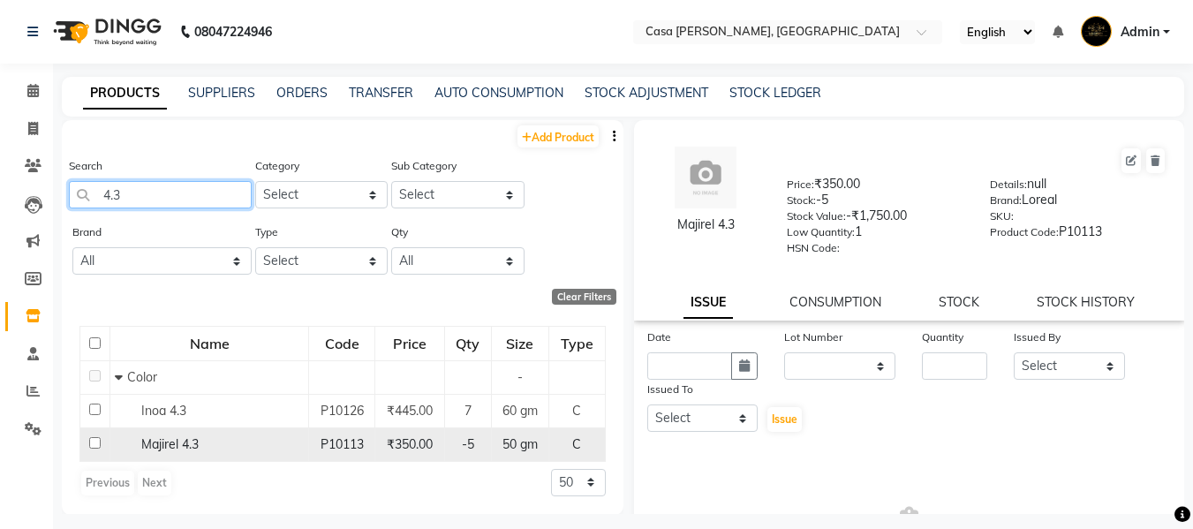
type input "4.3"
click at [94, 442] on input "checkbox" at bounding box center [94, 442] width 11 height 11
checkbox input "true"
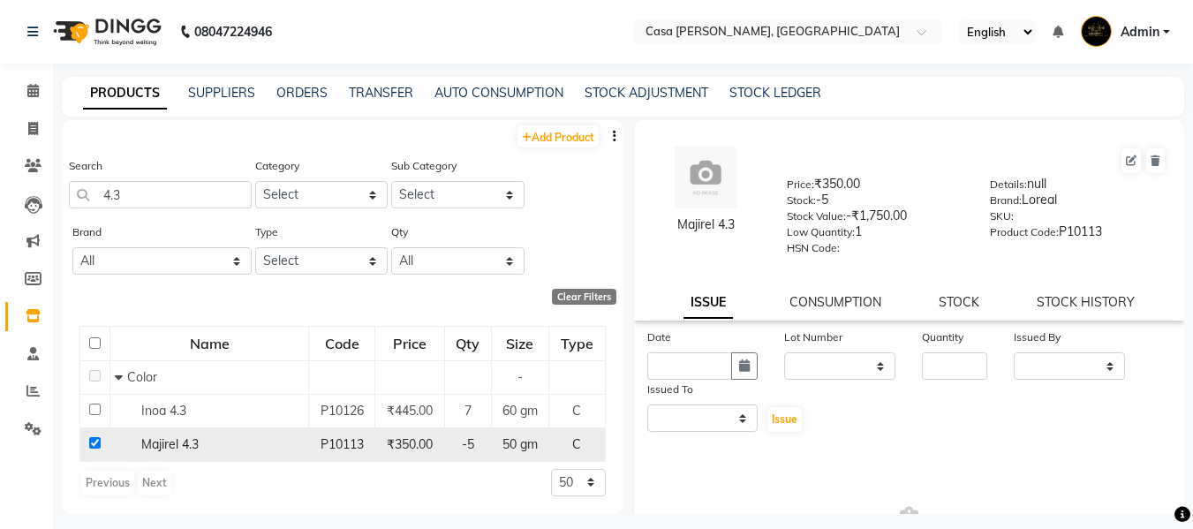
select select
click at [942, 301] on link "STOCK" at bounding box center [959, 302] width 41 height 16
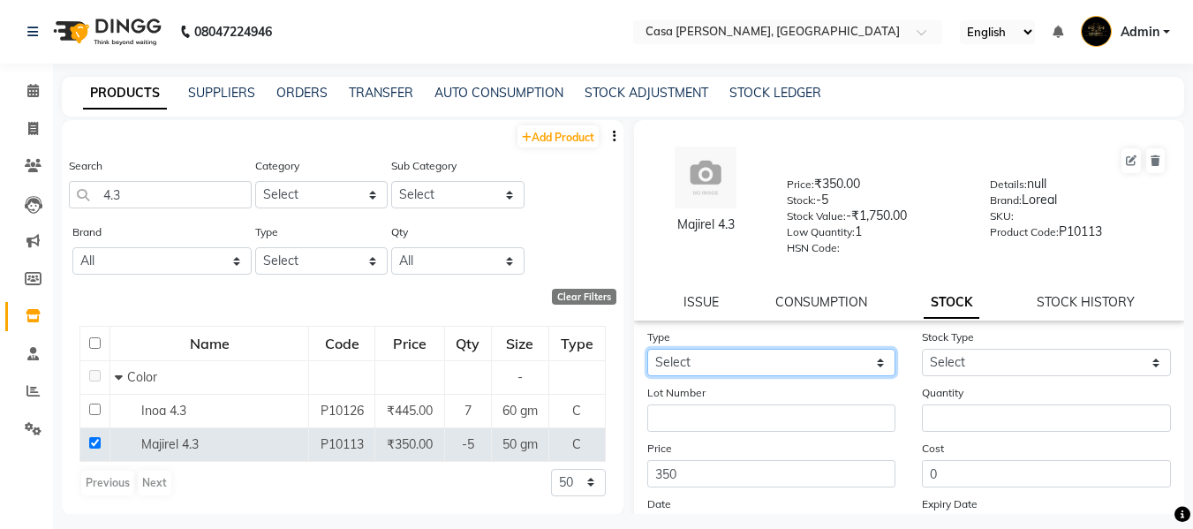
click at [795, 359] on select "Select In Out" at bounding box center [772, 362] width 249 height 27
select select "out"
click at [648, 349] on select "Select In Out" at bounding box center [772, 362] width 249 height 27
select select
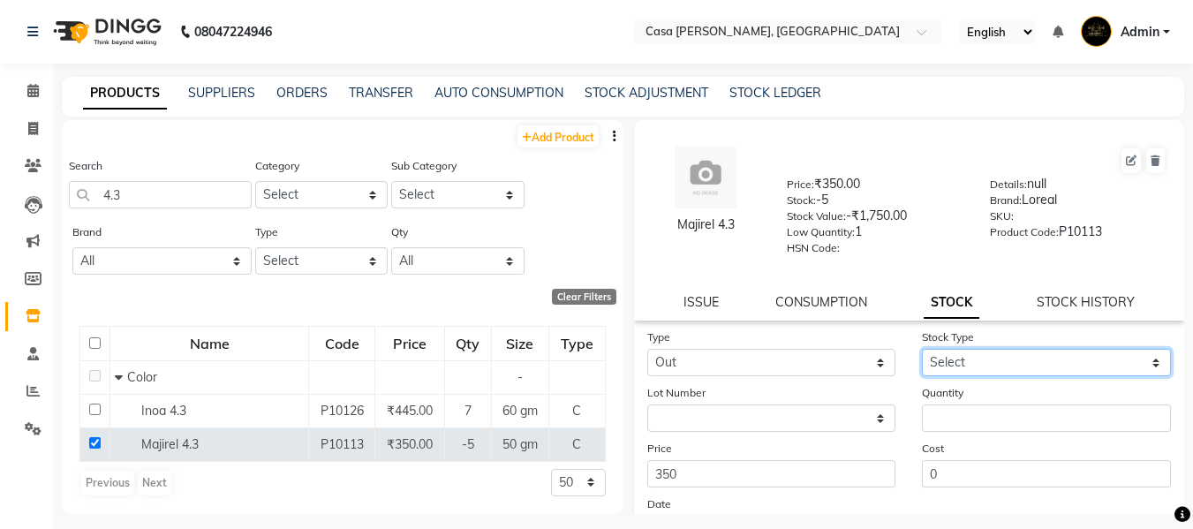
click at [978, 356] on select "Select Internal Use Damaged Expired Adjustment Return Other" at bounding box center [1046, 362] width 249 height 27
select select "internal use"
click at [922, 349] on select "Select Internal Use Damaged Expired Adjustment Return Other" at bounding box center [1046, 362] width 249 height 27
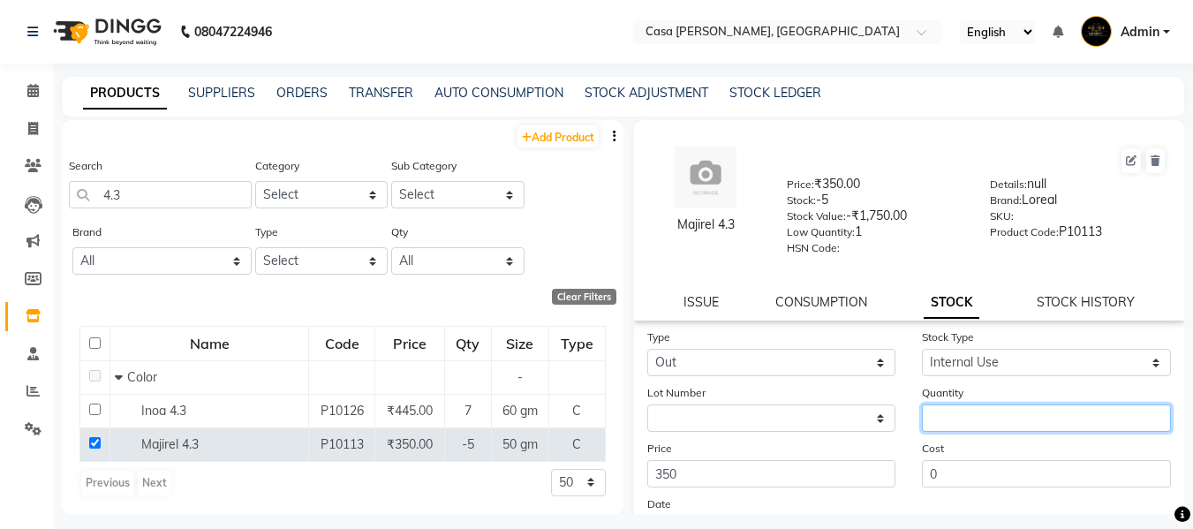
click at [981, 415] on input "number" at bounding box center [1046, 418] width 249 height 27
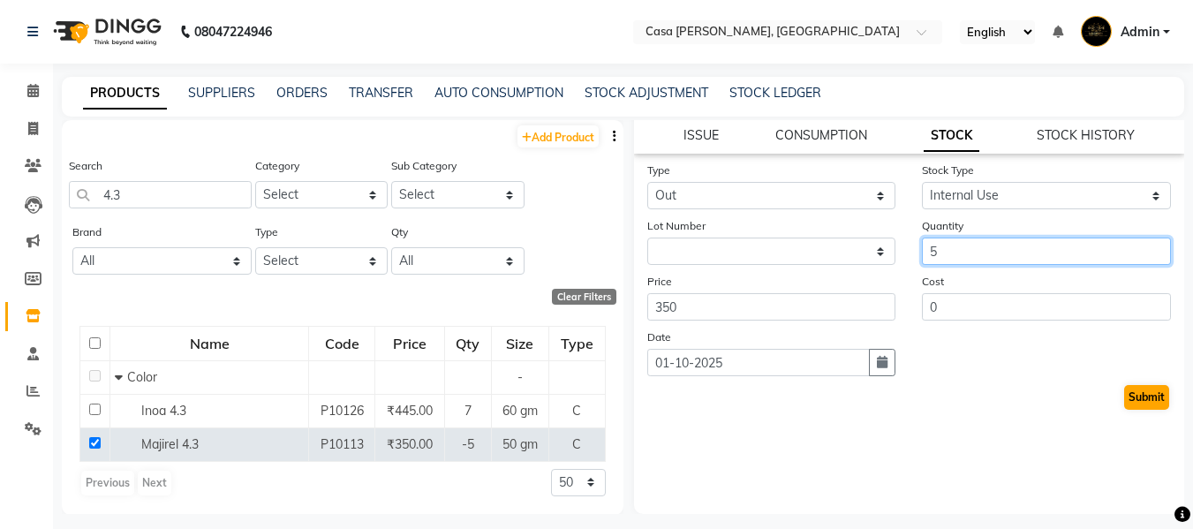
type input "5"
click at [1137, 401] on button "Submit" at bounding box center [1147, 397] width 45 height 25
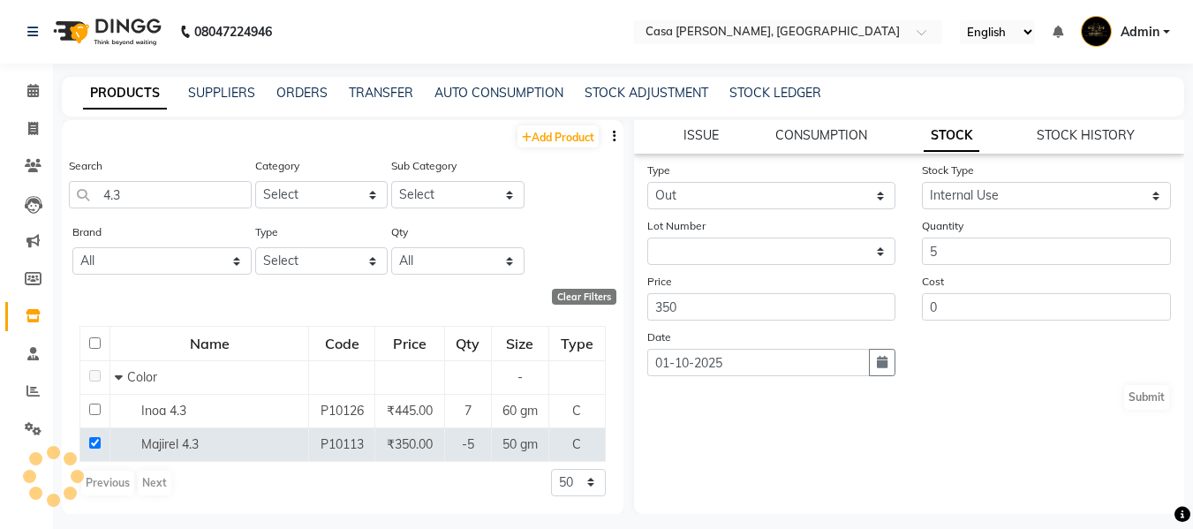
scroll to position [0, 0]
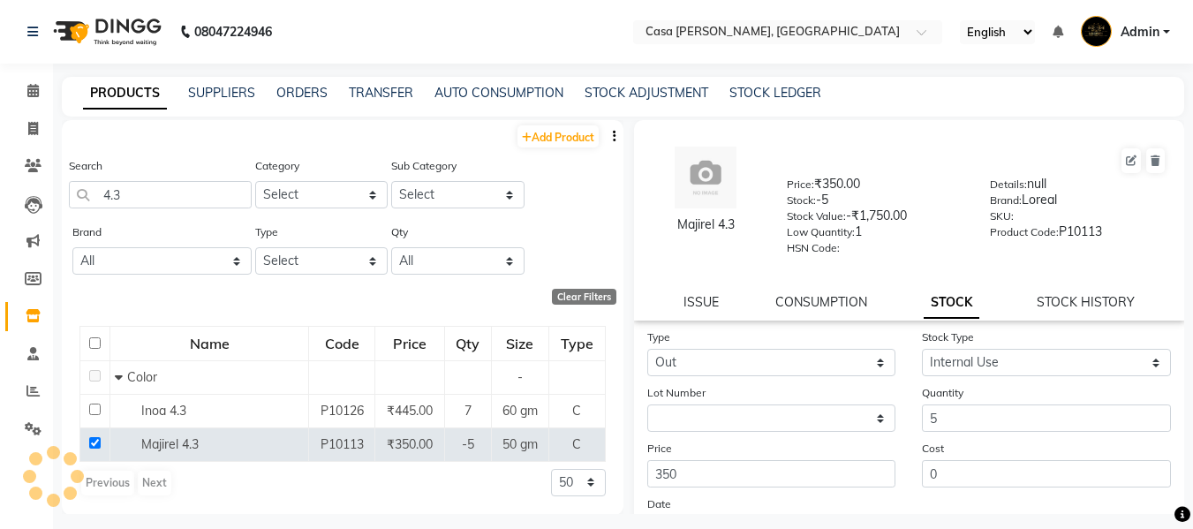
select select
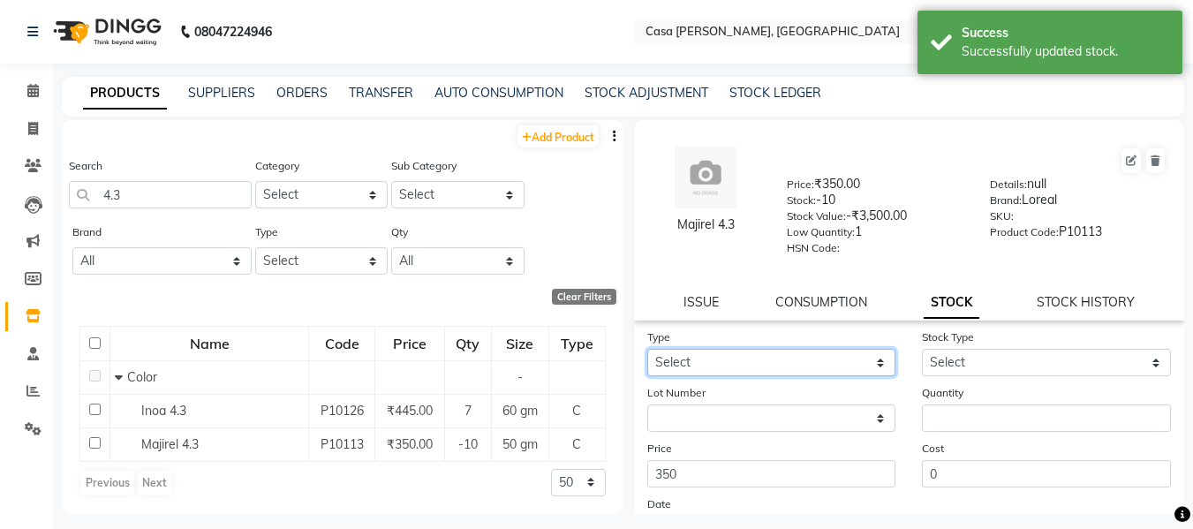
click at [773, 369] on select "Select In Out" at bounding box center [772, 362] width 249 height 27
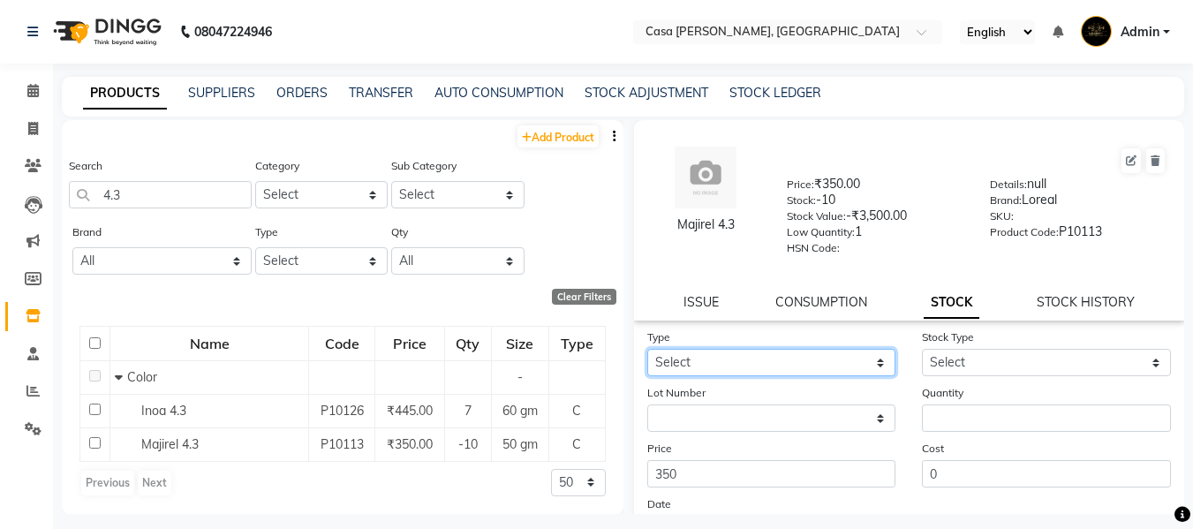
select select "out"
click at [648, 349] on select "Select In Out" at bounding box center [772, 362] width 249 height 27
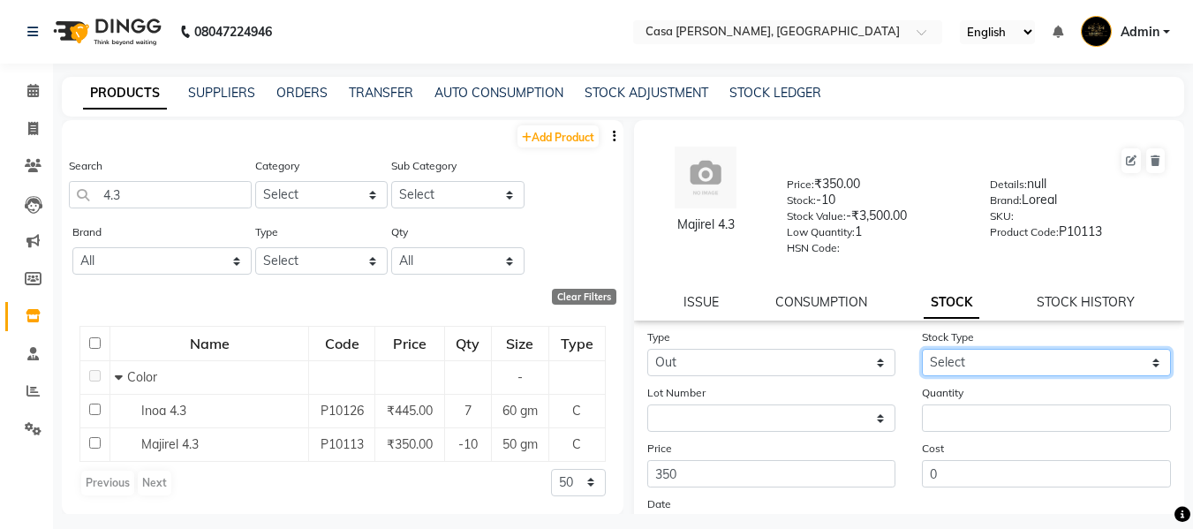
click at [966, 360] on select "Select Internal Use Damaged Expired Adjustment Return Other" at bounding box center [1046, 362] width 249 height 27
select select "internal use"
click at [922, 349] on select "Select Internal Use Damaged Expired Adjustment Return Other" at bounding box center [1046, 362] width 249 height 27
click at [981, 361] on select "Select Internal Use Damaged Expired Adjustment Return Other" at bounding box center [1046, 362] width 249 height 27
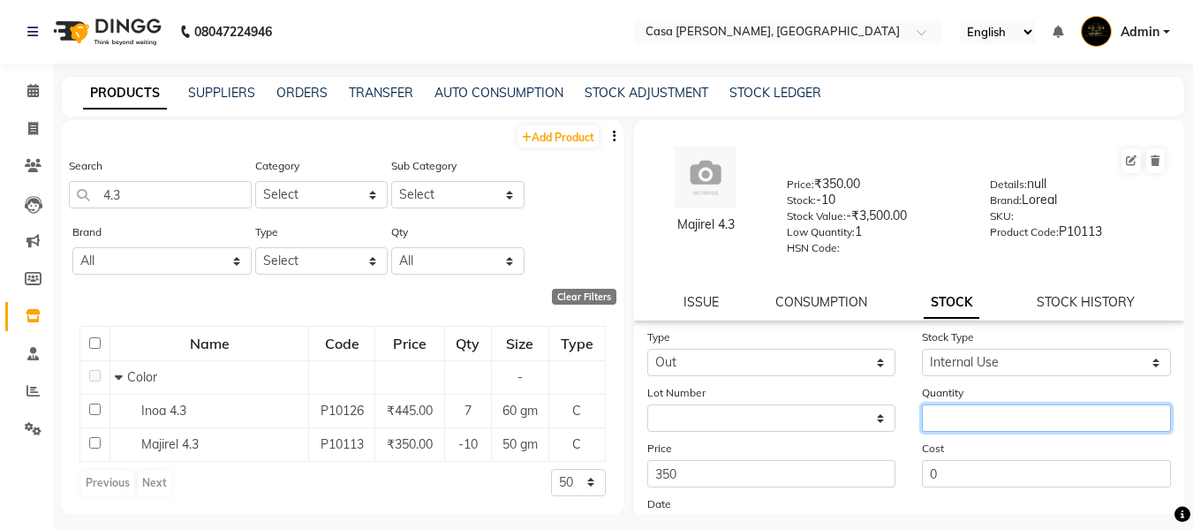
click at [979, 426] on input "number" at bounding box center [1046, 418] width 249 height 27
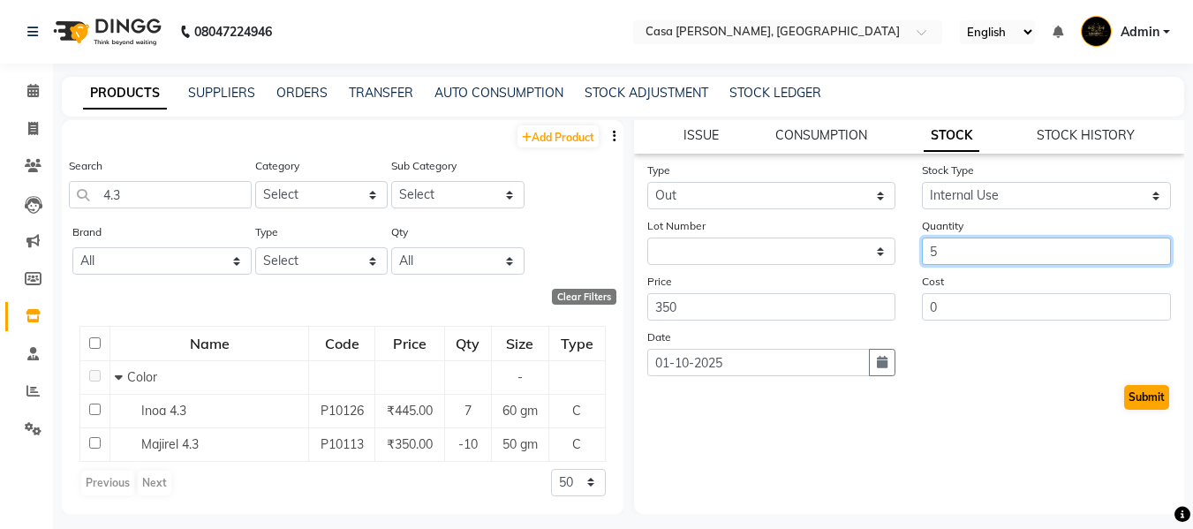
type input "5"
click at [1134, 403] on button "Submit" at bounding box center [1147, 397] width 45 height 25
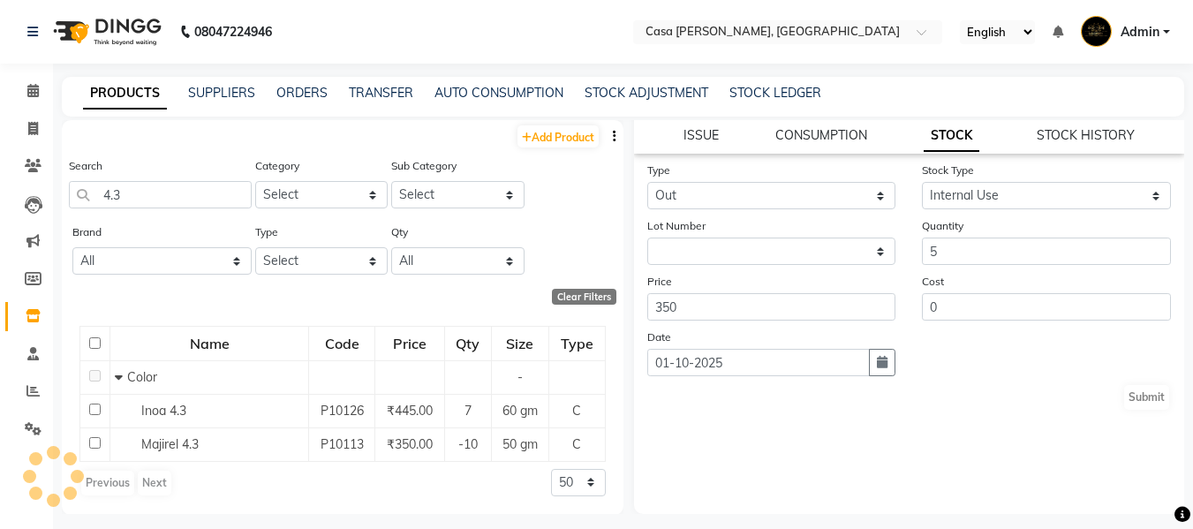
select select
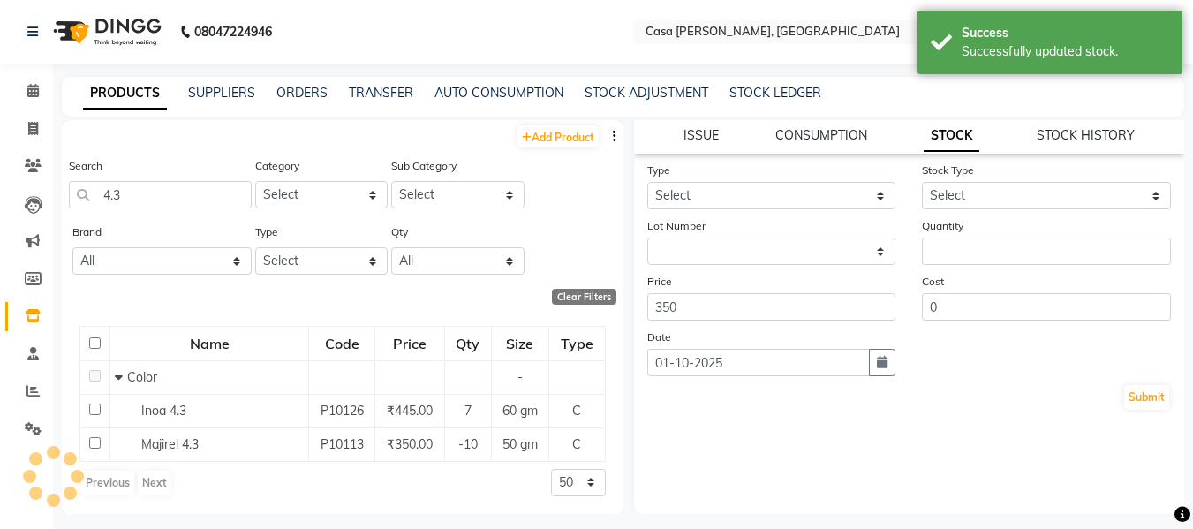
scroll to position [0, 0]
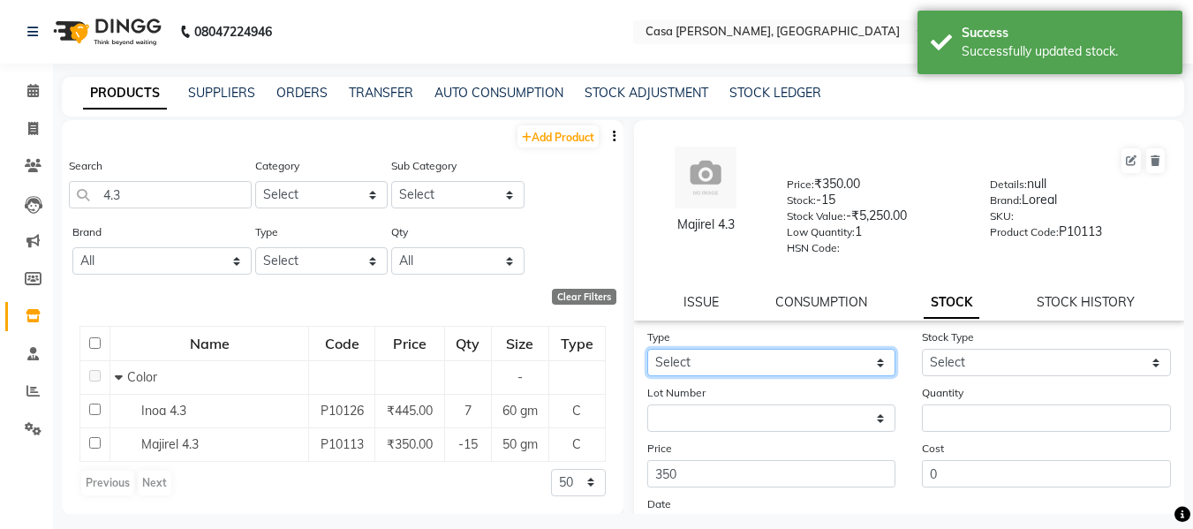
click at [739, 365] on select "Select In Out" at bounding box center [772, 362] width 249 height 27
select select "in"
click at [648, 349] on select "Select In Out" at bounding box center [772, 362] width 249 height 27
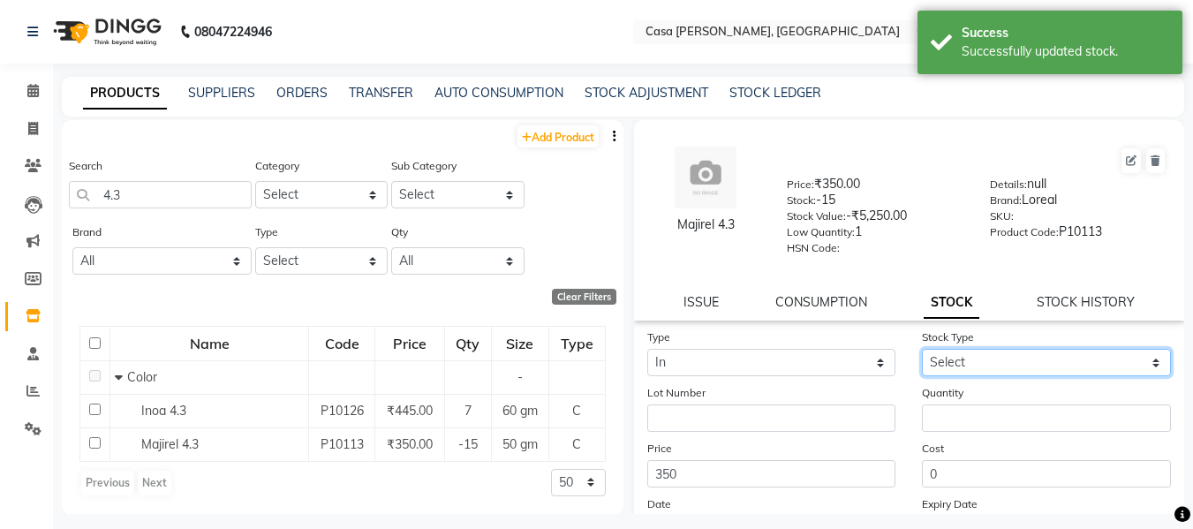
click at [958, 358] on select "Select New Stock Adjustment Return Other" at bounding box center [1046, 362] width 249 height 27
select select "new stock"
click at [922, 349] on select "Select New Stock Adjustment Return Other" at bounding box center [1046, 362] width 249 height 27
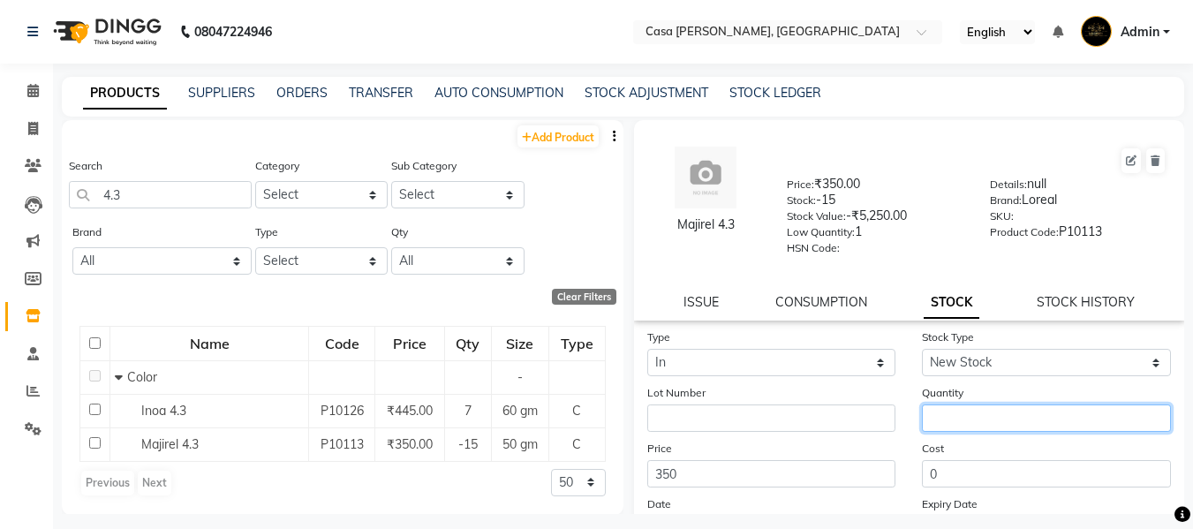
click at [970, 416] on input "number" at bounding box center [1046, 418] width 249 height 27
type input "1"
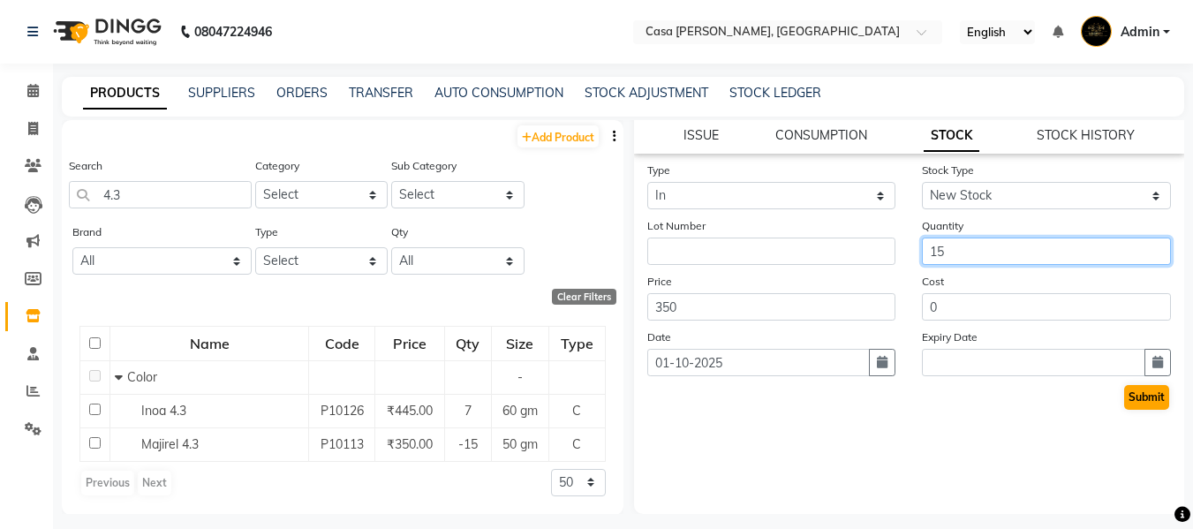
type input "15"
click at [1125, 400] on button "Submit" at bounding box center [1147, 397] width 45 height 25
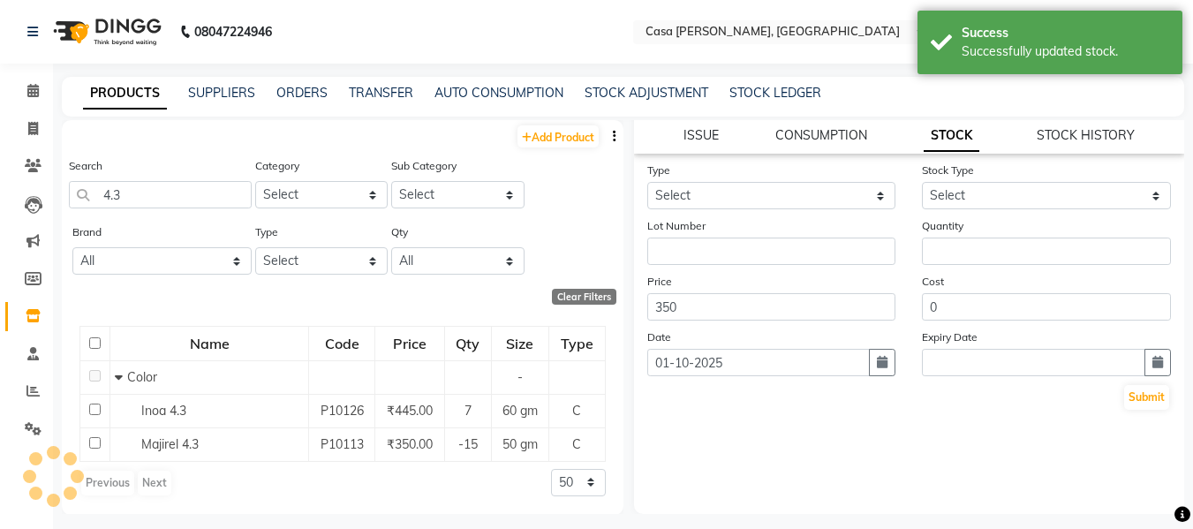
scroll to position [0, 0]
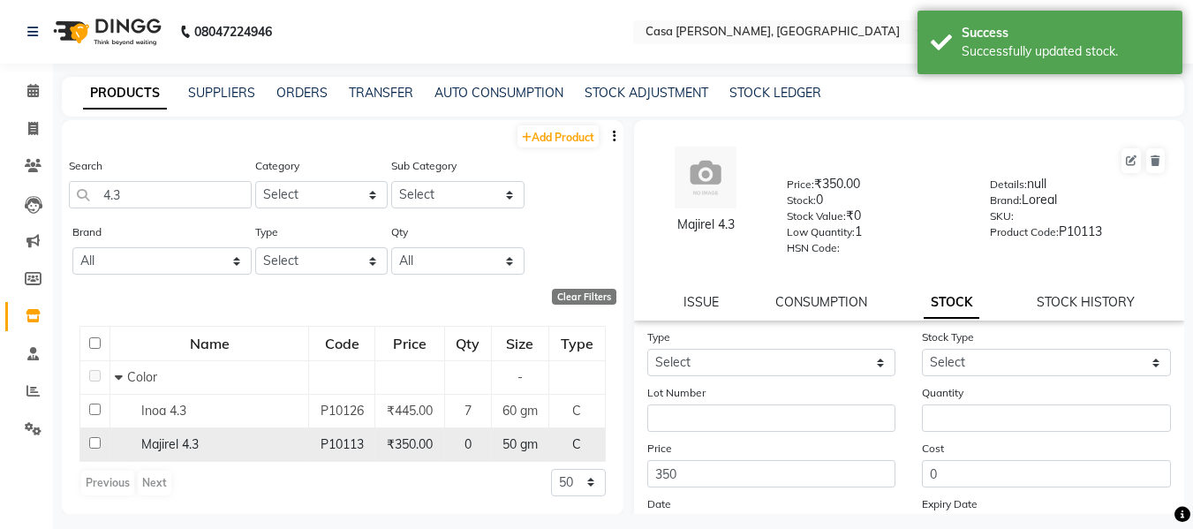
click at [93, 442] on input "checkbox" at bounding box center [94, 442] width 11 height 11
checkbox input "true"
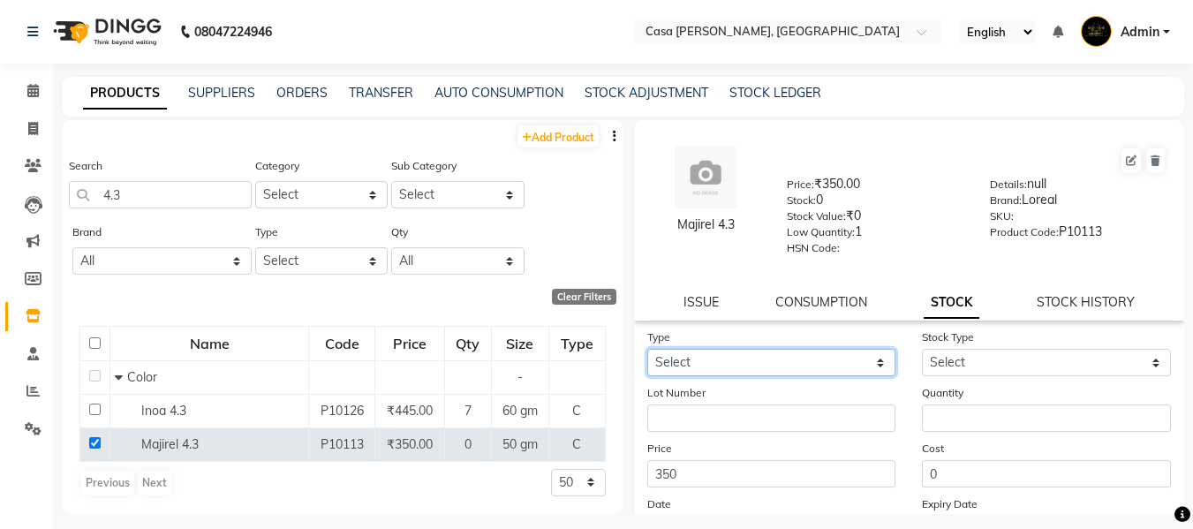
click at [794, 362] on select "Select In Out" at bounding box center [772, 362] width 249 height 27
select select "in"
click at [648, 349] on select "Select In Out" at bounding box center [772, 362] width 249 height 27
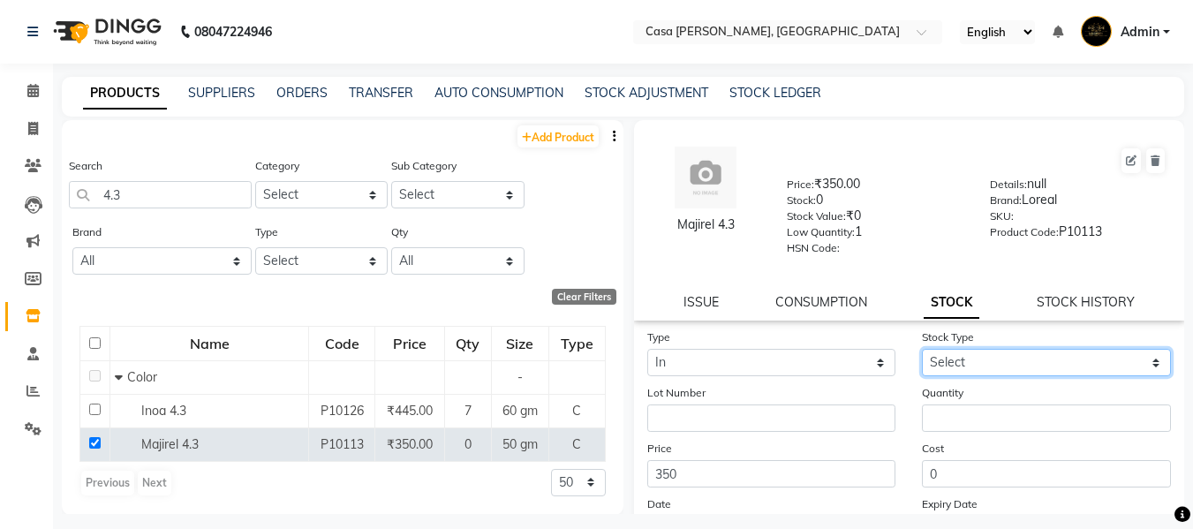
click at [976, 365] on select "Select New Stock Adjustment Return Other" at bounding box center [1046, 362] width 249 height 27
select select "new stock"
click at [922, 349] on select "Select New Stock Adjustment Return Other" at bounding box center [1046, 362] width 249 height 27
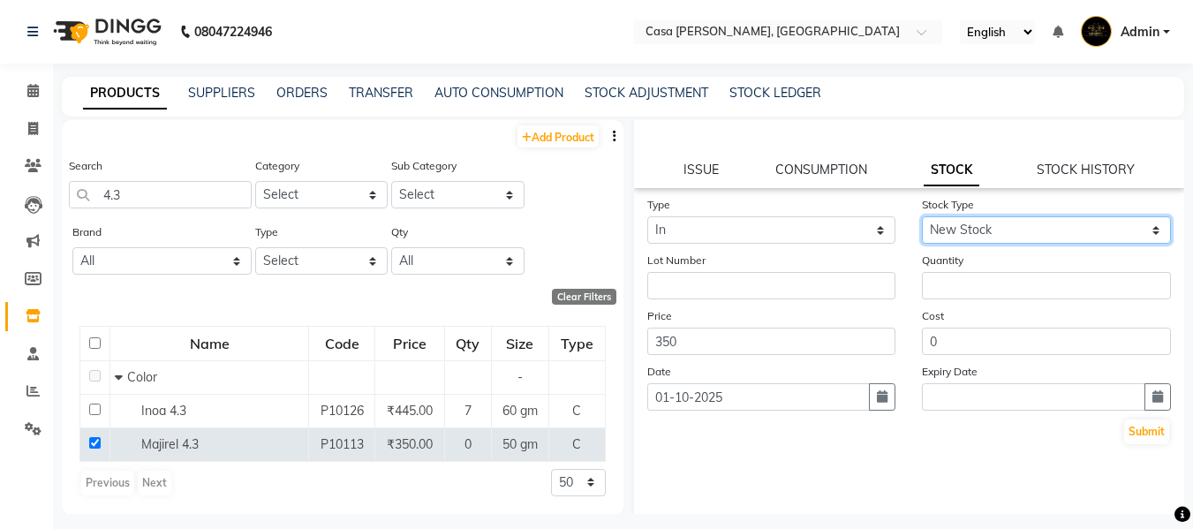
scroll to position [167, 0]
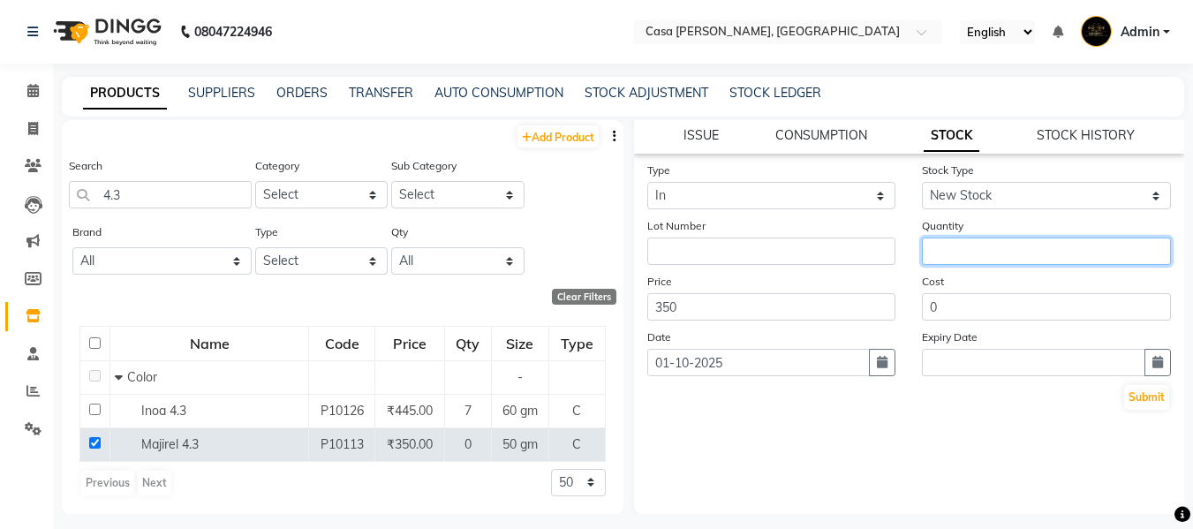
click at [1016, 246] on input "number" at bounding box center [1046, 251] width 249 height 27
type input "2"
click at [1140, 395] on button "Submit" at bounding box center [1147, 397] width 45 height 25
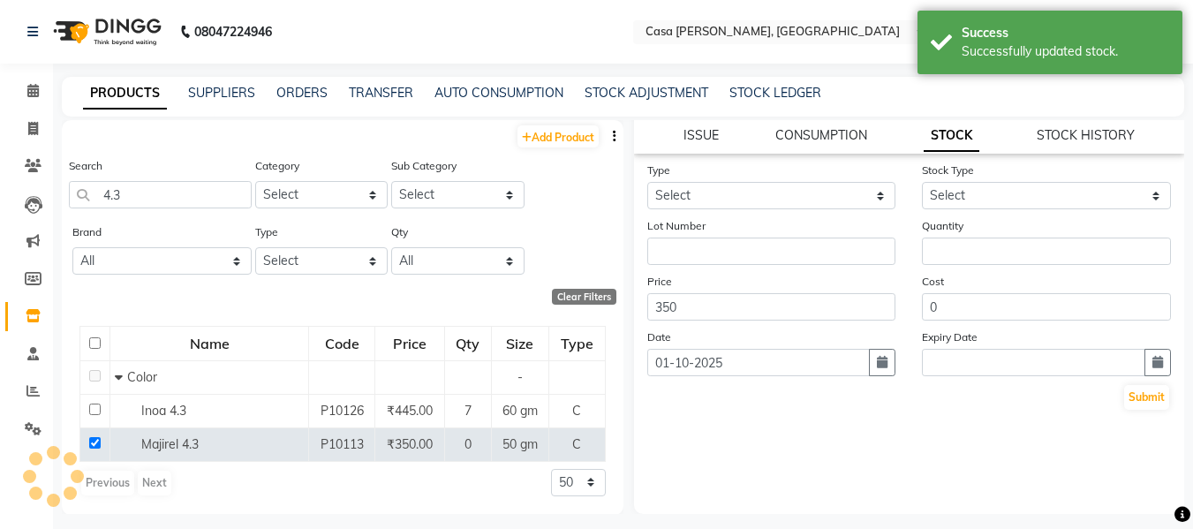
scroll to position [0, 0]
